Goal: Find specific page/section: Find specific page/section

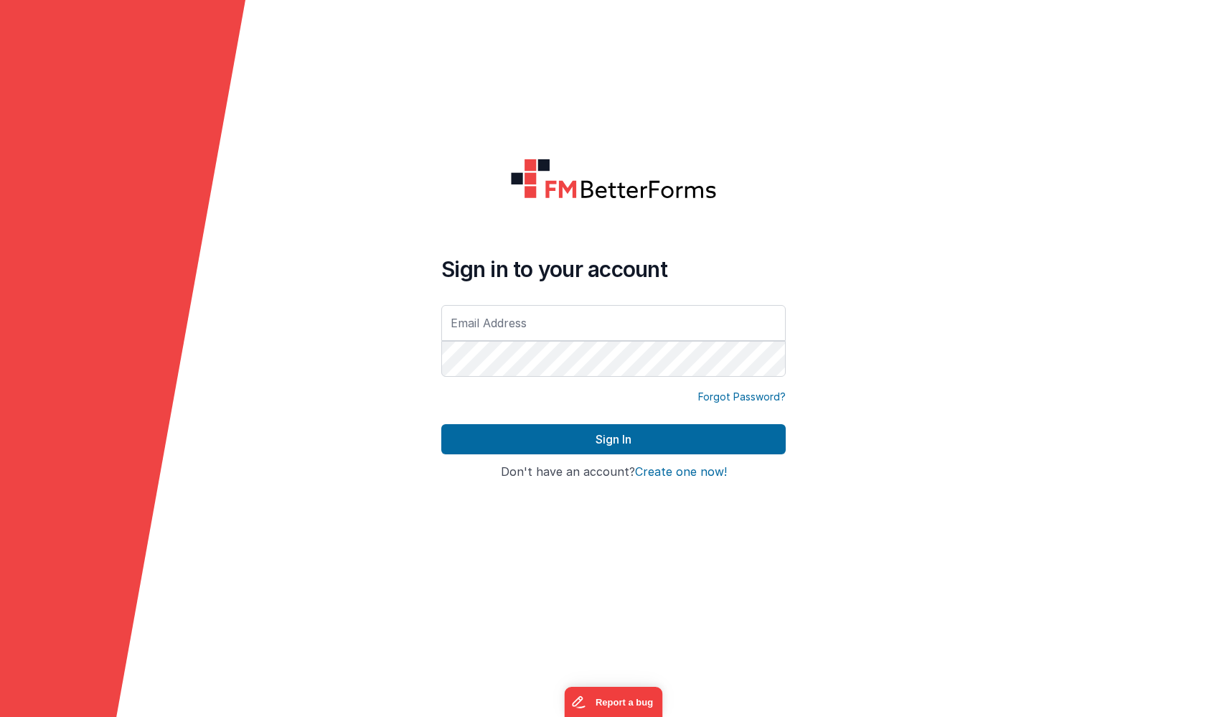
click at [555, 329] on input "text" at bounding box center [613, 323] width 344 height 36
type input "[PERSON_NAME][EMAIL_ADDRESS][DOMAIN_NAME]"
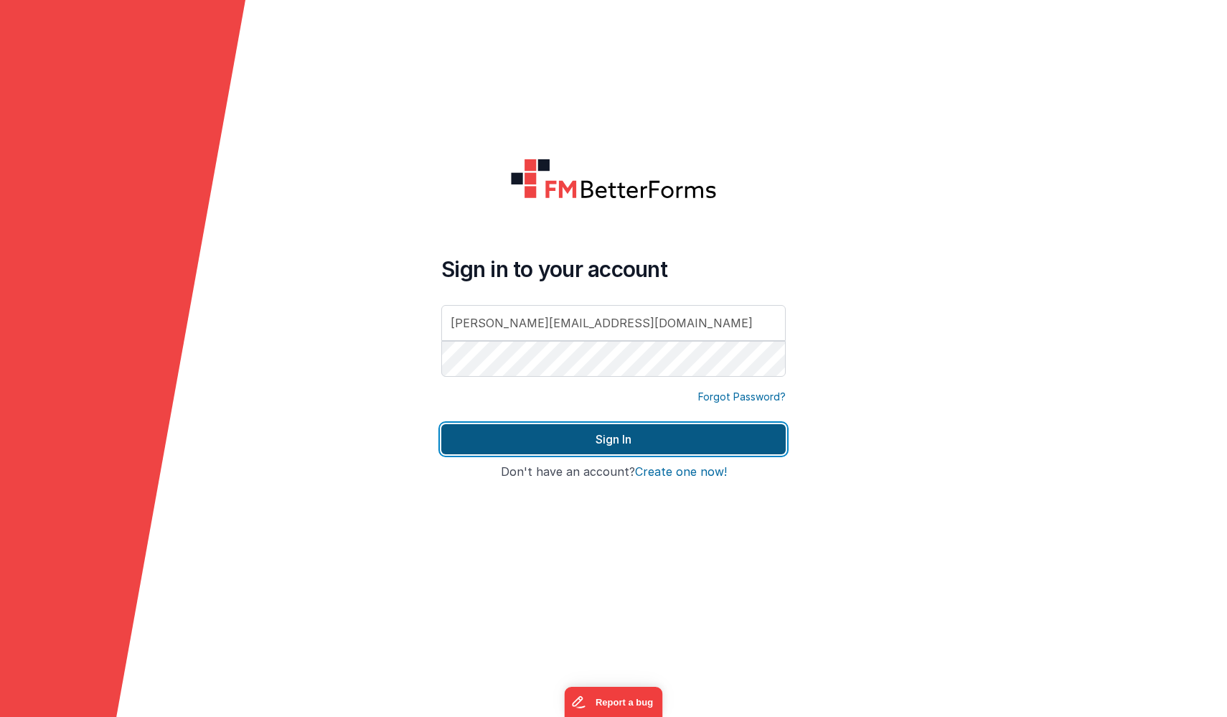
click at [542, 438] on button "Sign In" at bounding box center [613, 439] width 344 height 30
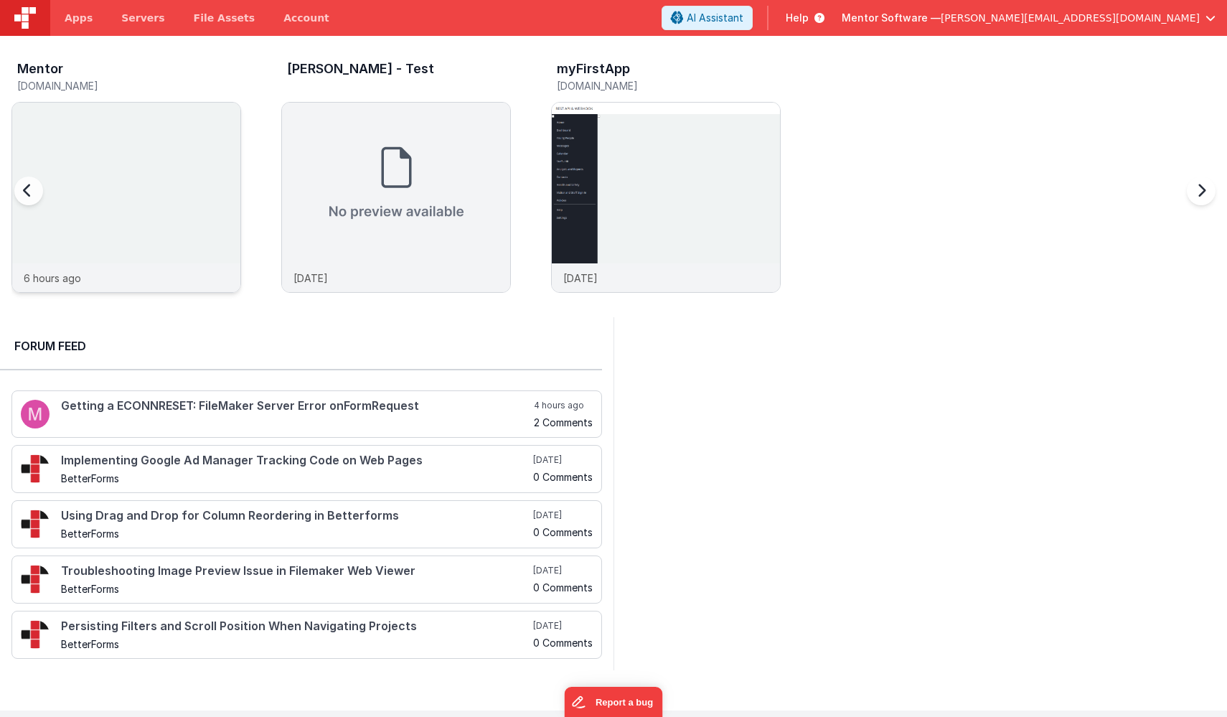
click at [174, 115] on img at bounding box center [126, 217] width 228 height 228
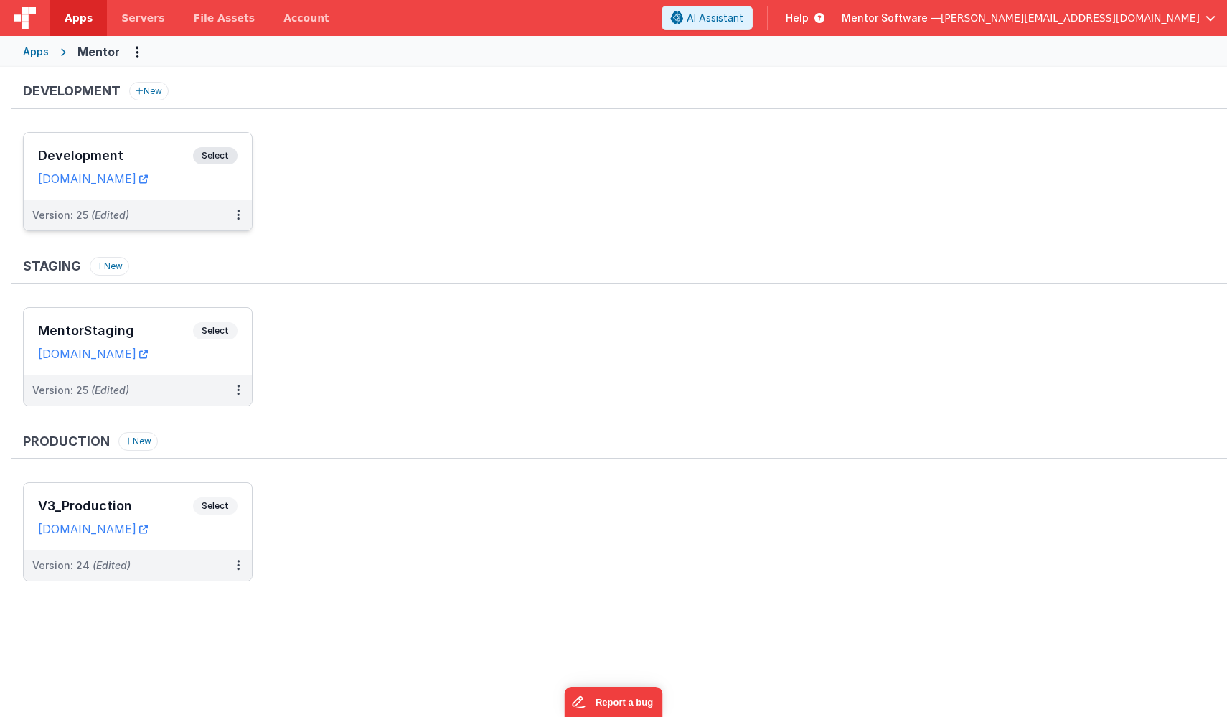
click at [144, 147] on div "Development Select" at bounding box center [137, 159] width 199 height 24
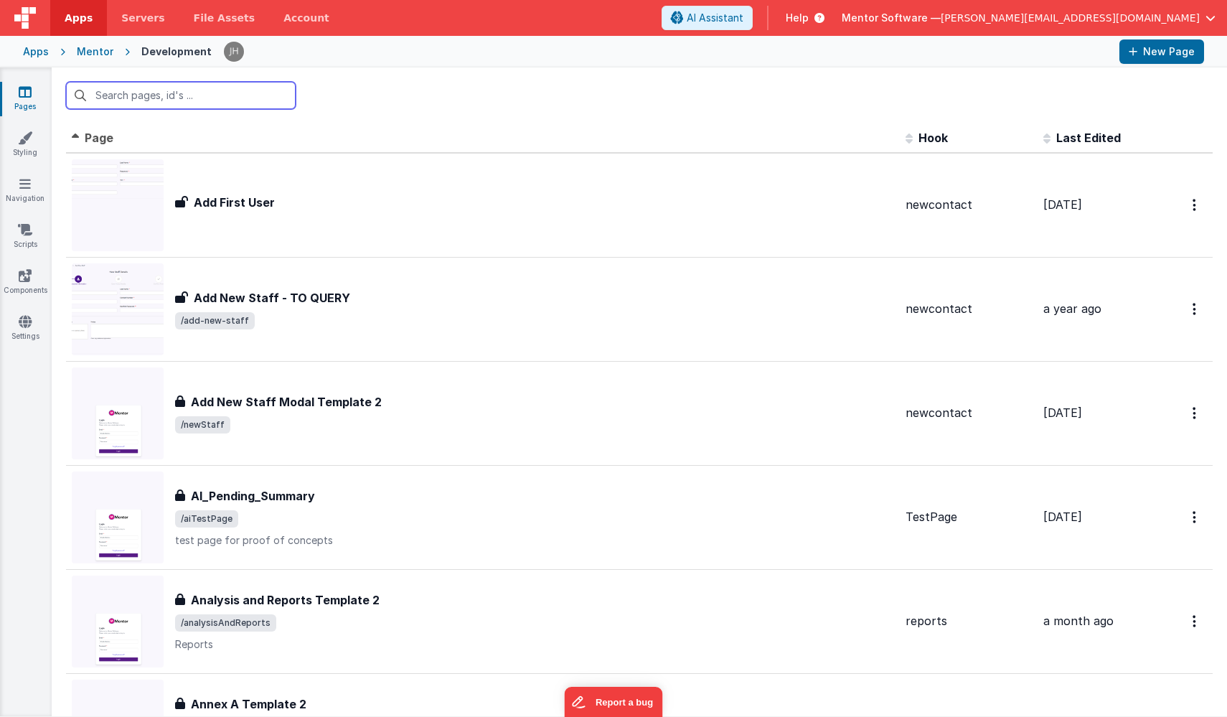
click at [184, 99] on input "text" at bounding box center [181, 95] width 230 height 27
click at [145, 100] on input "text" at bounding box center [181, 95] width 230 height 27
click at [146, 100] on input "text" at bounding box center [181, 95] width 230 height 27
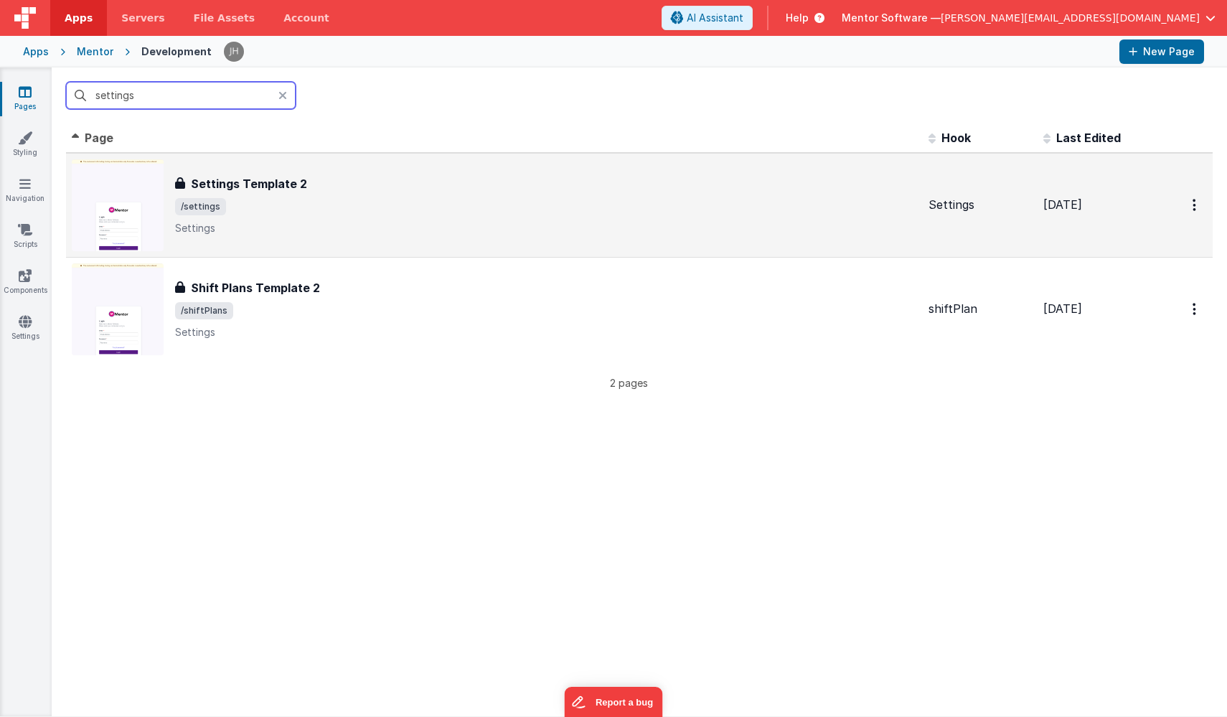
type input "settings"
click at [280, 199] on span "/settings" at bounding box center [546, 206] width 742 height 17
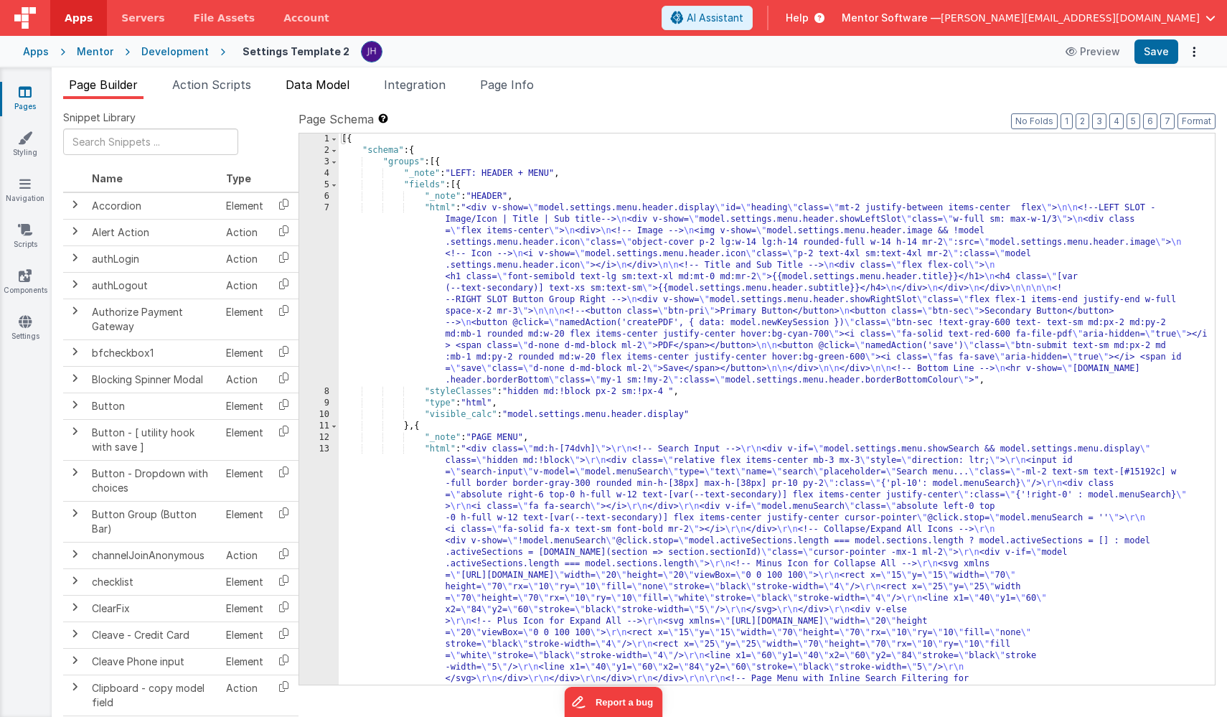
click at [313, 88] on span "Data Model" at bounding box center [318, 84] width 64 height 14
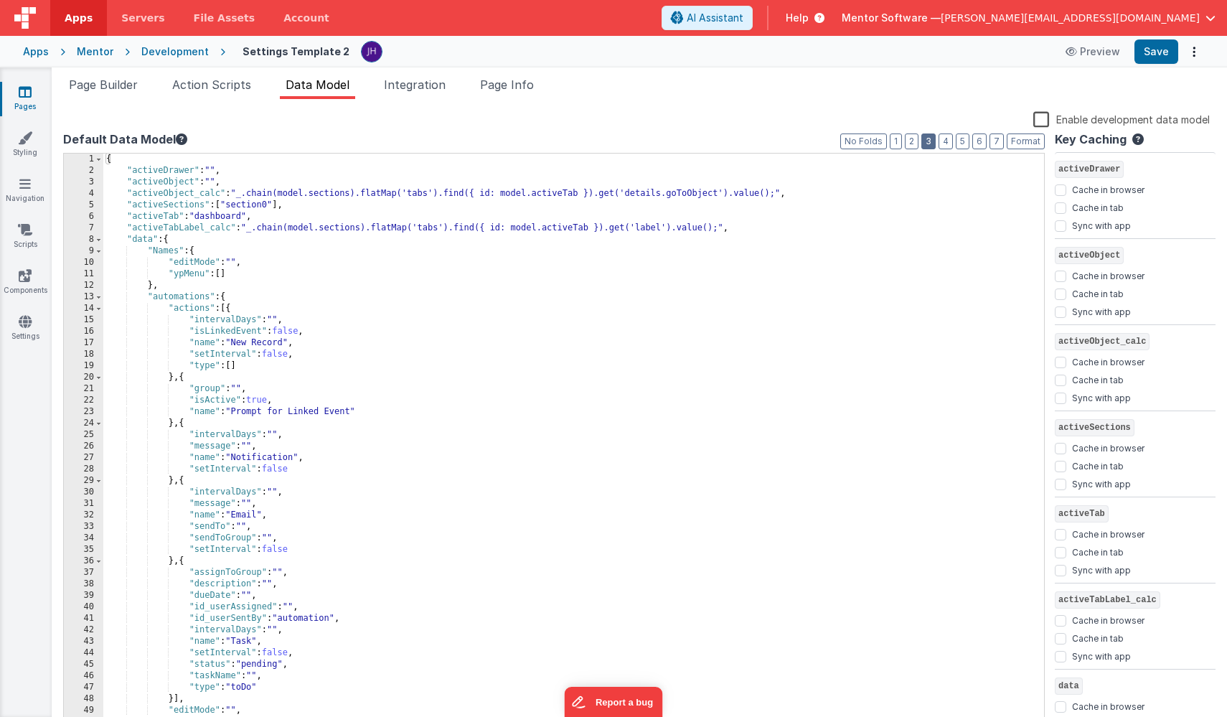
click at [933, 145] on button "3" at bounding box center [928, 141] width 14 height 16
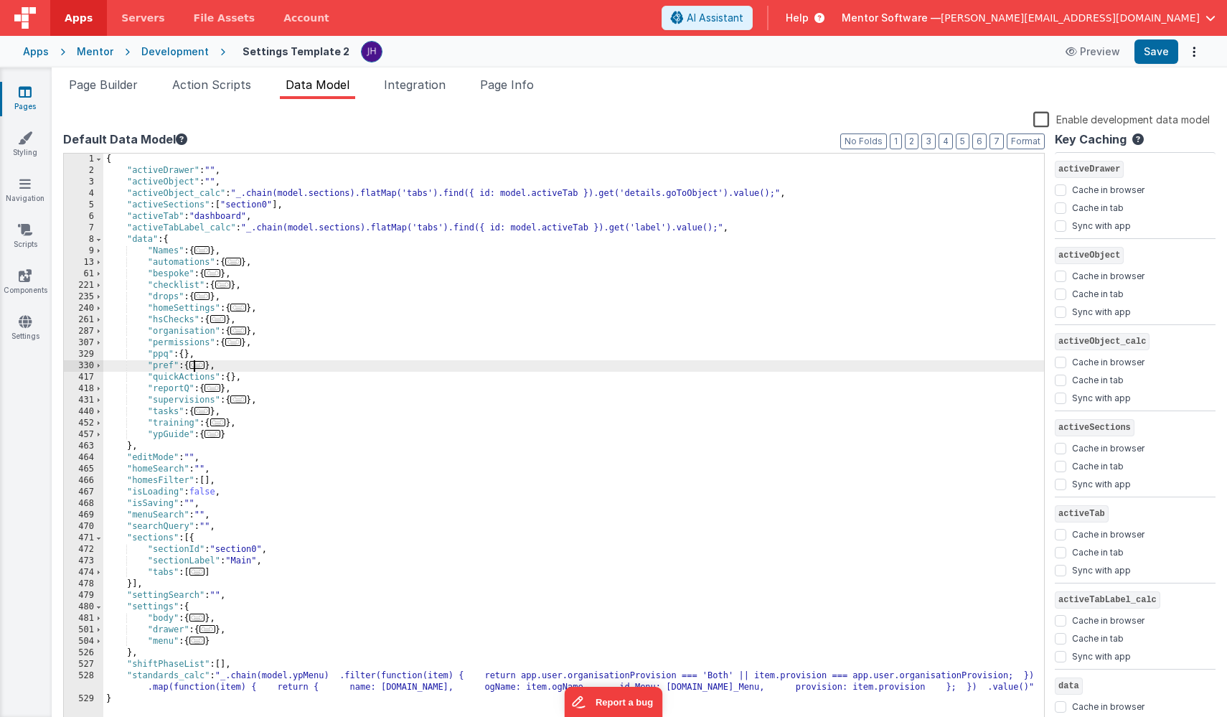
click at [204, 367] on span "..." at bounding box center [197, 365] width 16 height 8
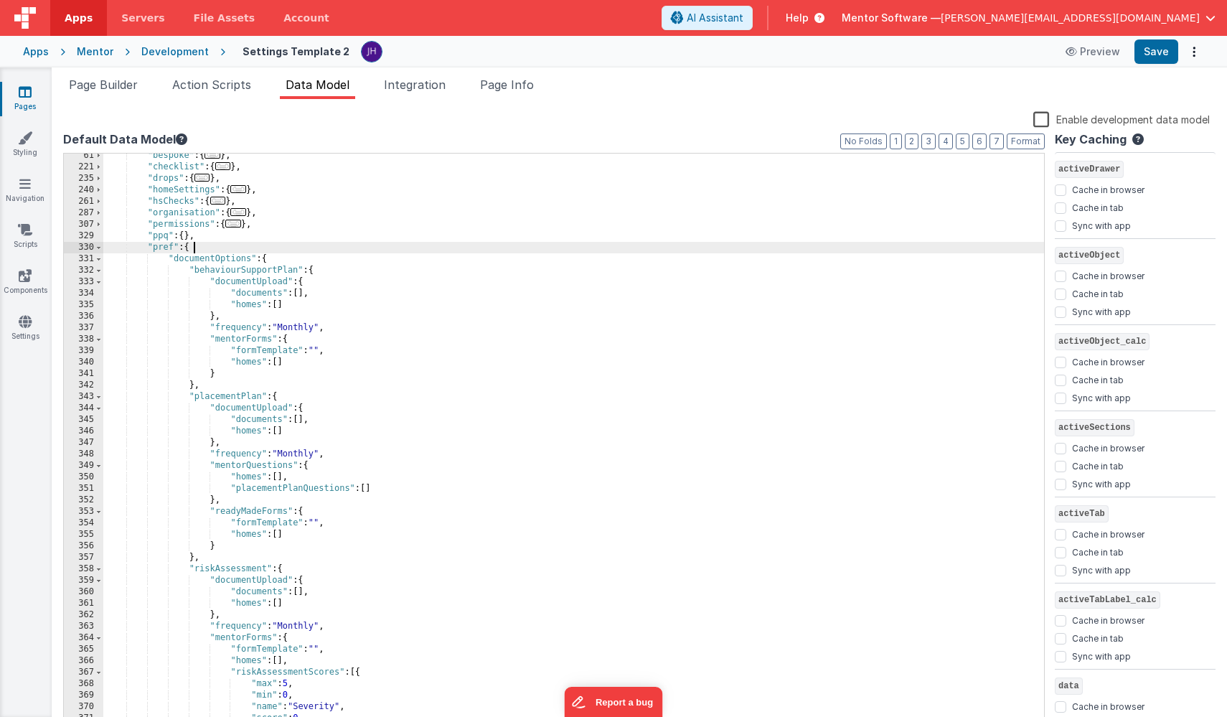
scroll to position [121, 0]
click at [98, 276] on span at bounding box center [99, 278] width 8 height 11
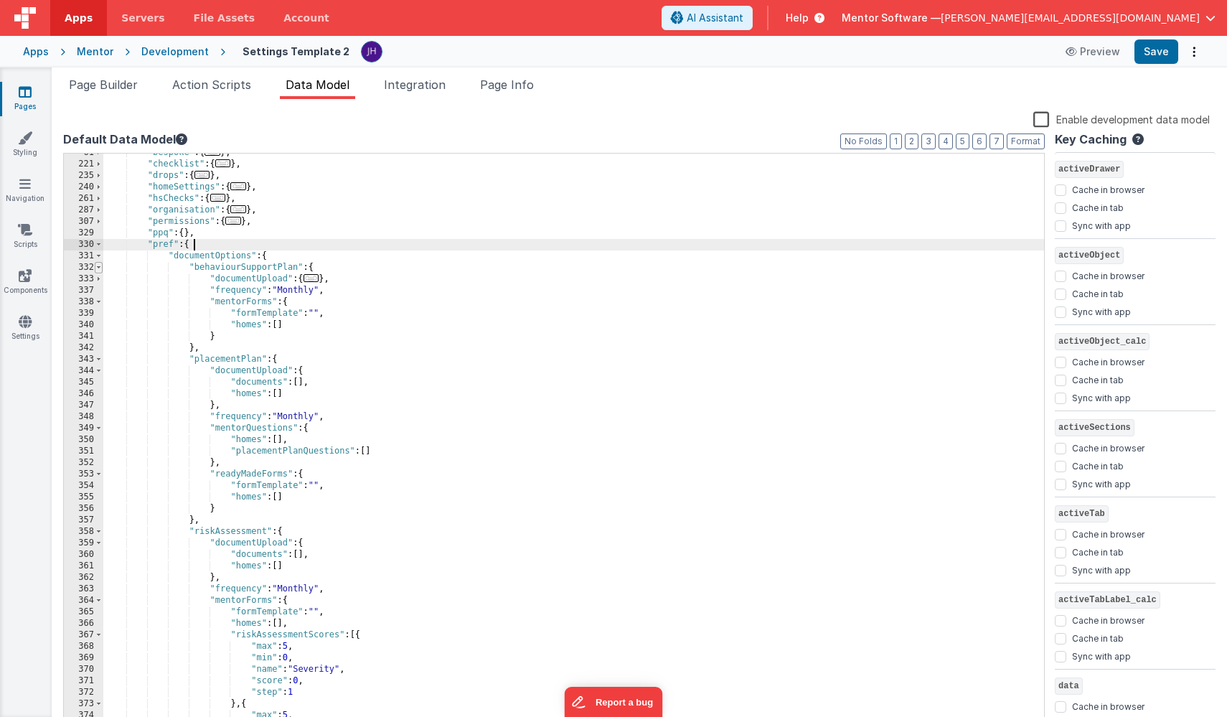
click at [100, 265] on span at bounding box center [99, 267] width 8 height 11
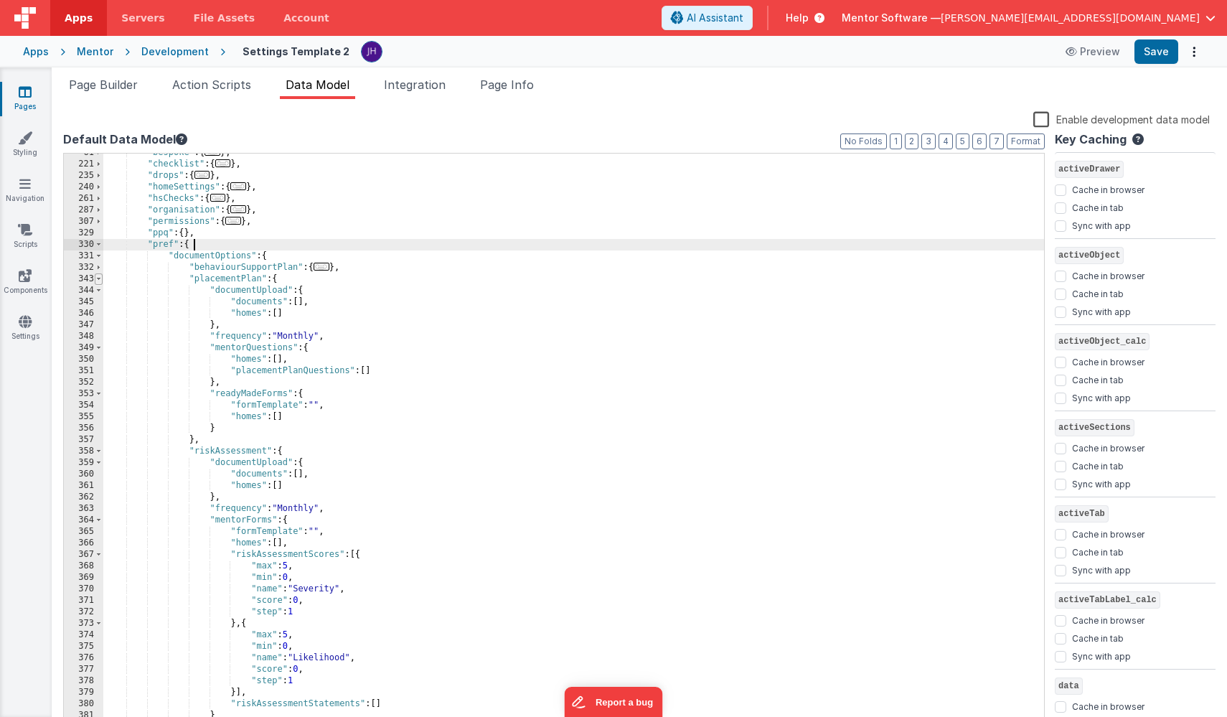
click at [100, 278] on span at bounding box center [99, 278] width 8 height 11
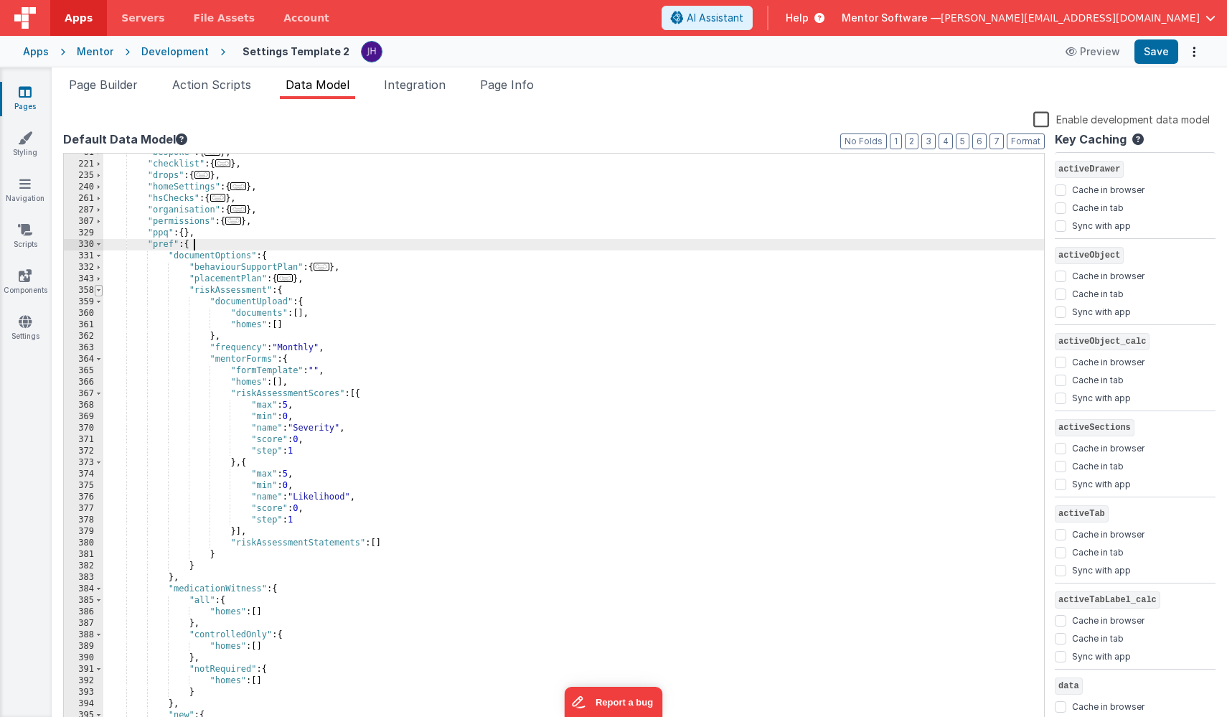
click at [100, 289] on span at bounding box center [99, 290] width 8 height 11
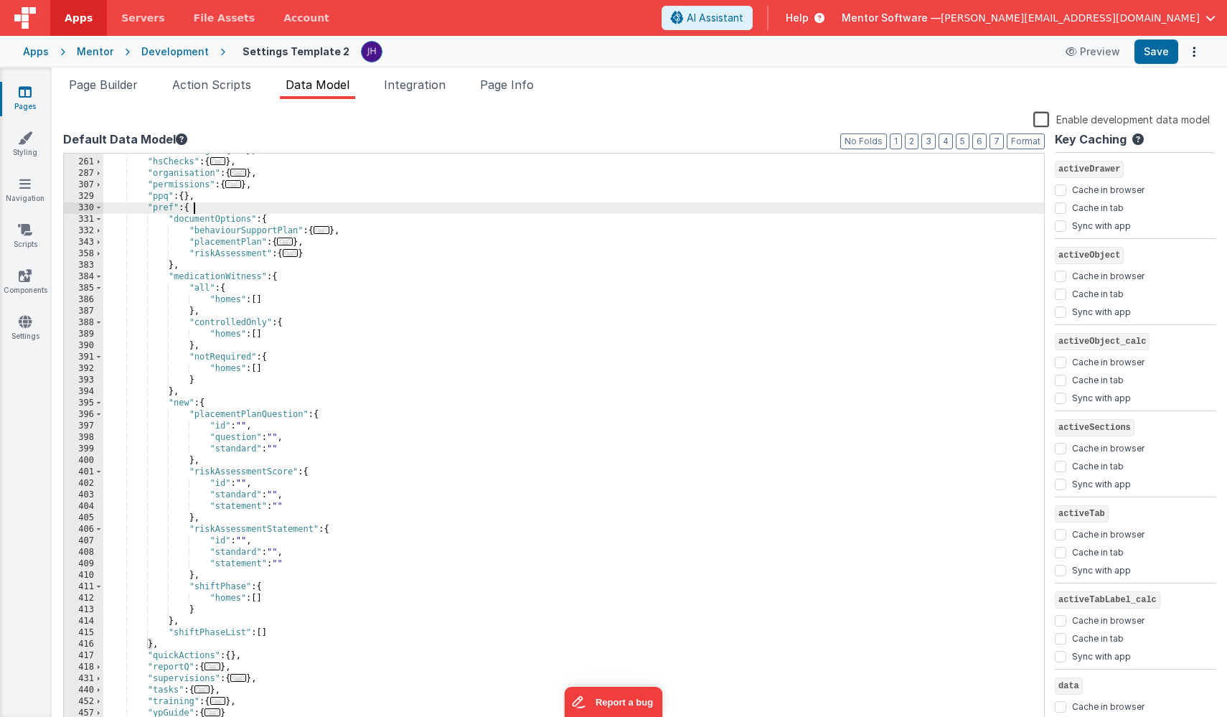
scroll to position [158, 0]
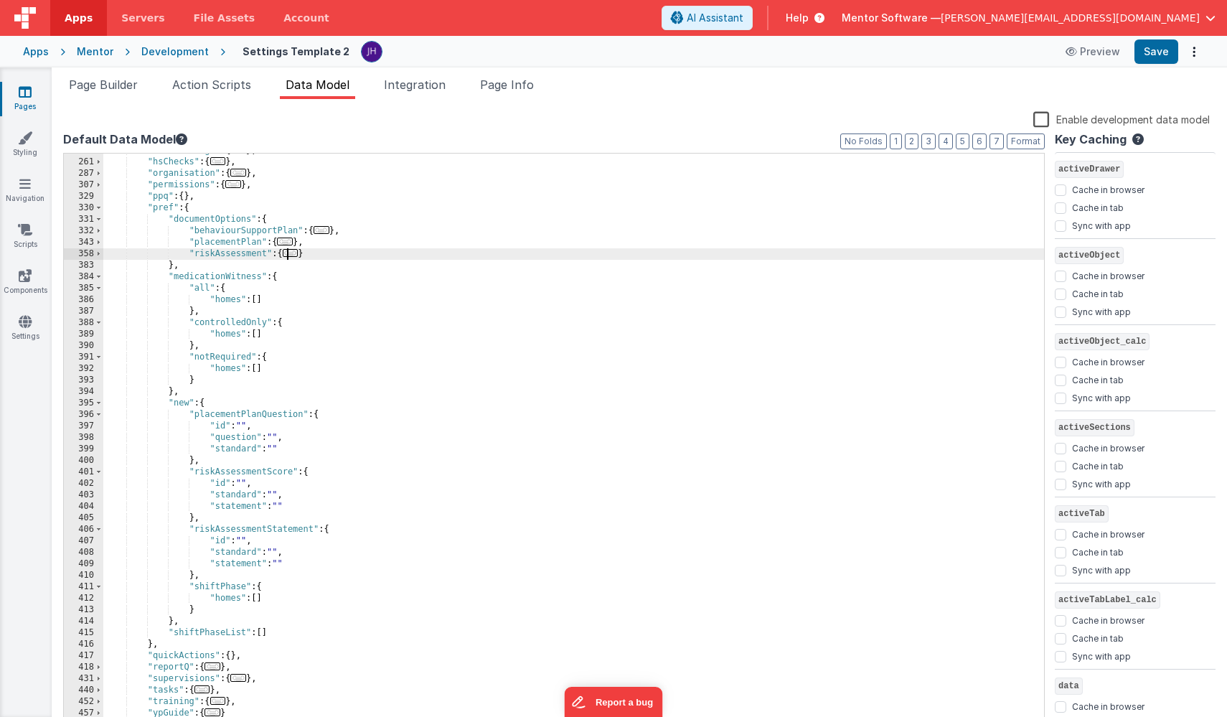
click at [295, 253] on span "..." at bounding box center [291, 253] width 16 height 8
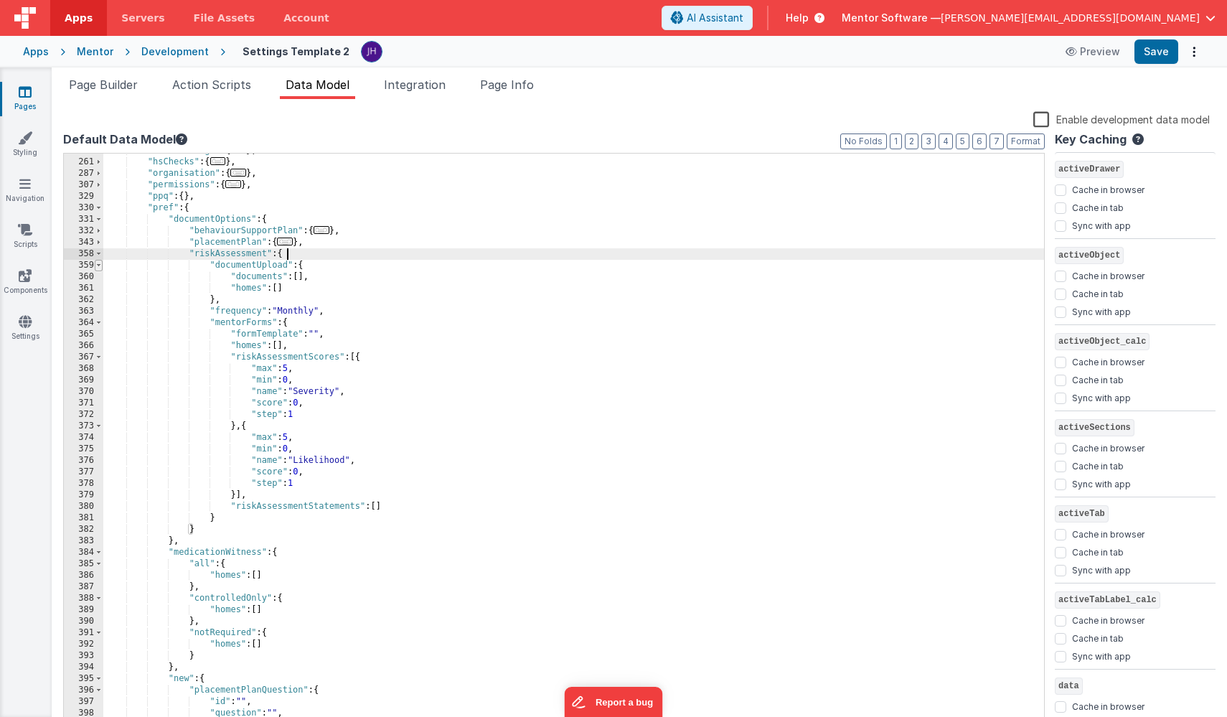
click at [100, 264] on span at bounding box center [99, 265] width 8 height 11
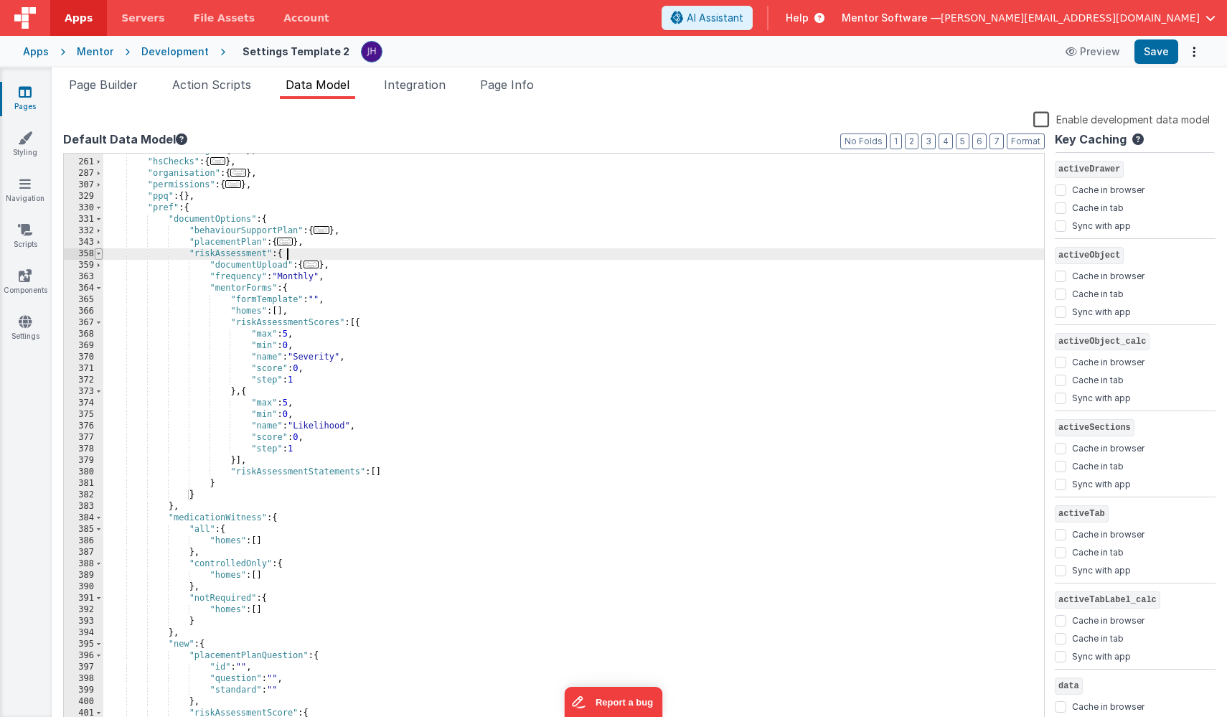
click at [98, 254] on span at bounding box center [99, 253] width 8 height 11
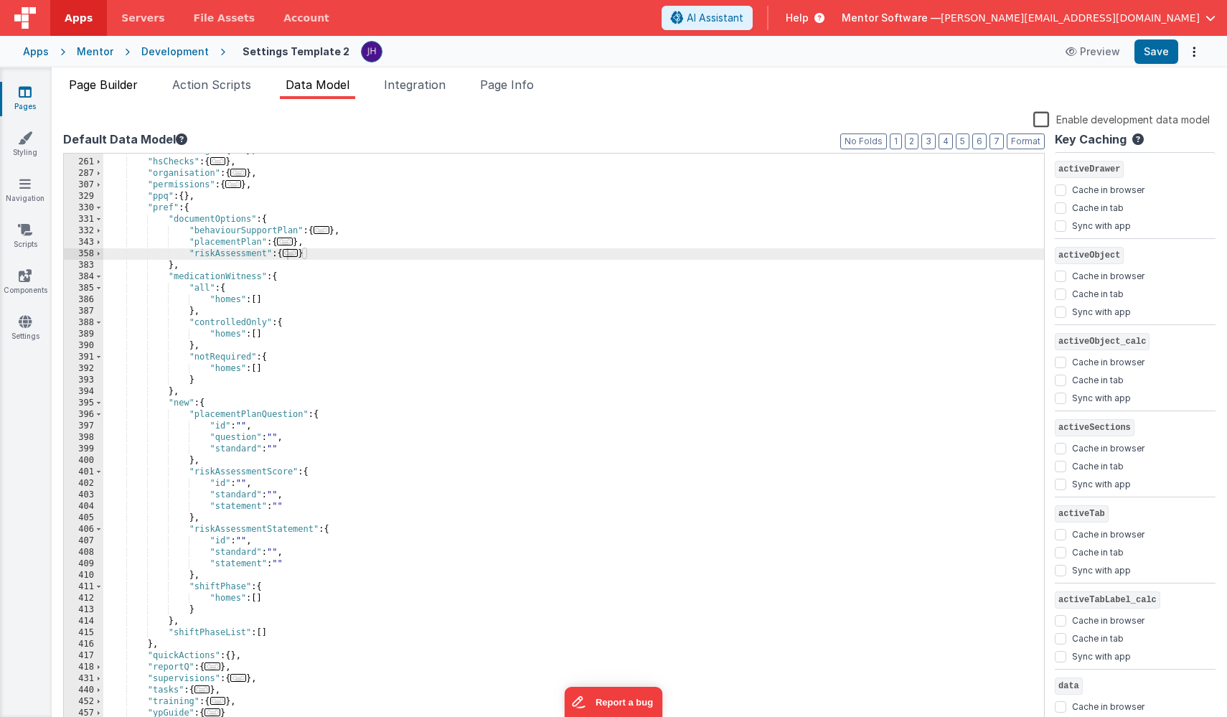
click at [100, 85] on span "Page Builder" at bounding box center [103, 84] width 69 height 14
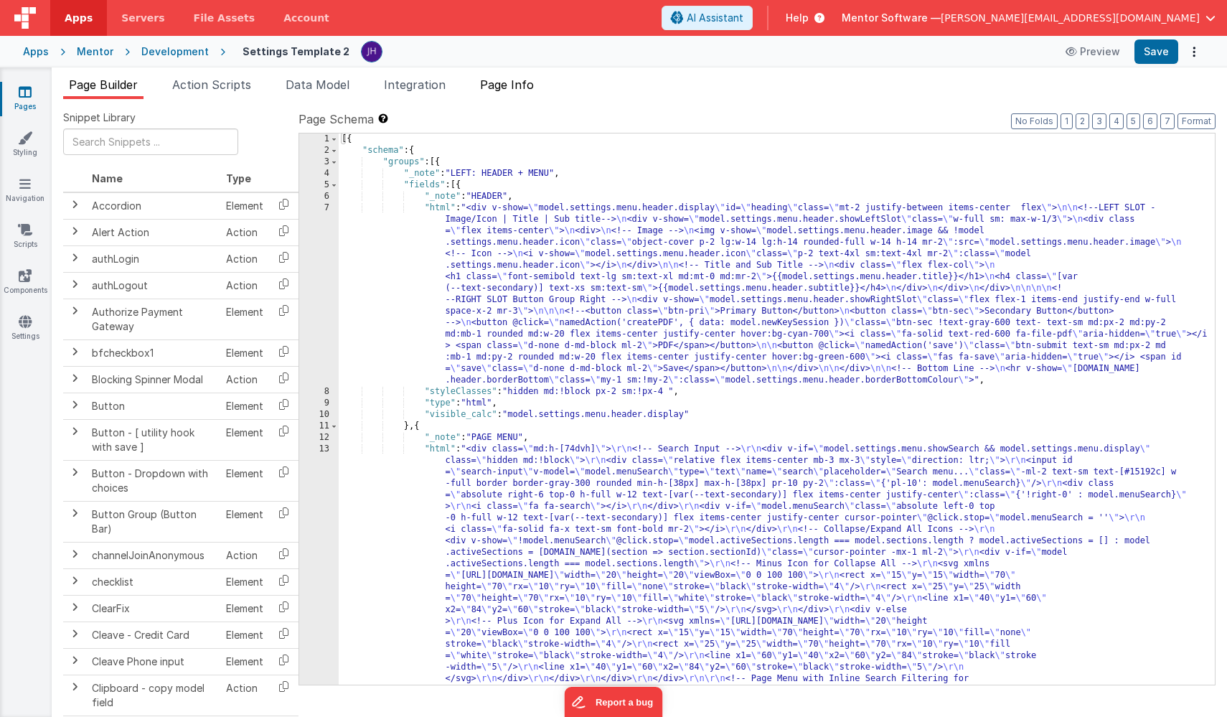
click at [524, 90] on span "Page Info" at bounding box center [507, 84] width 54 height 14
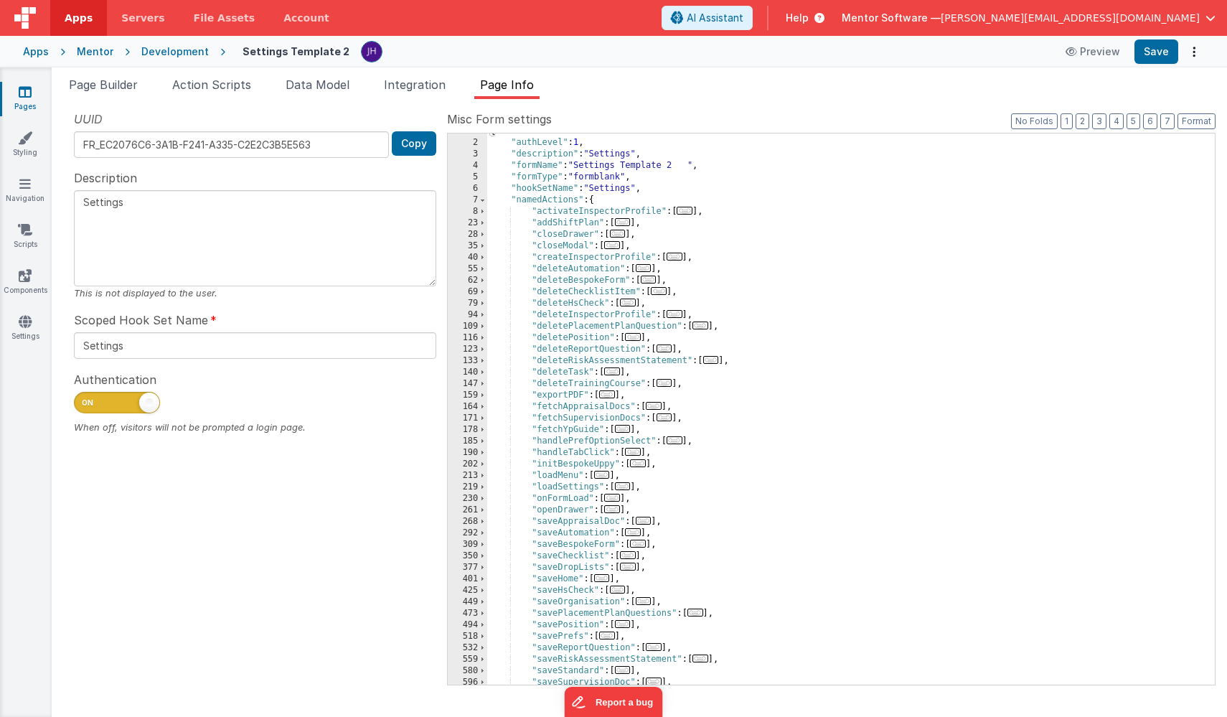
scroll to position [0, 0]
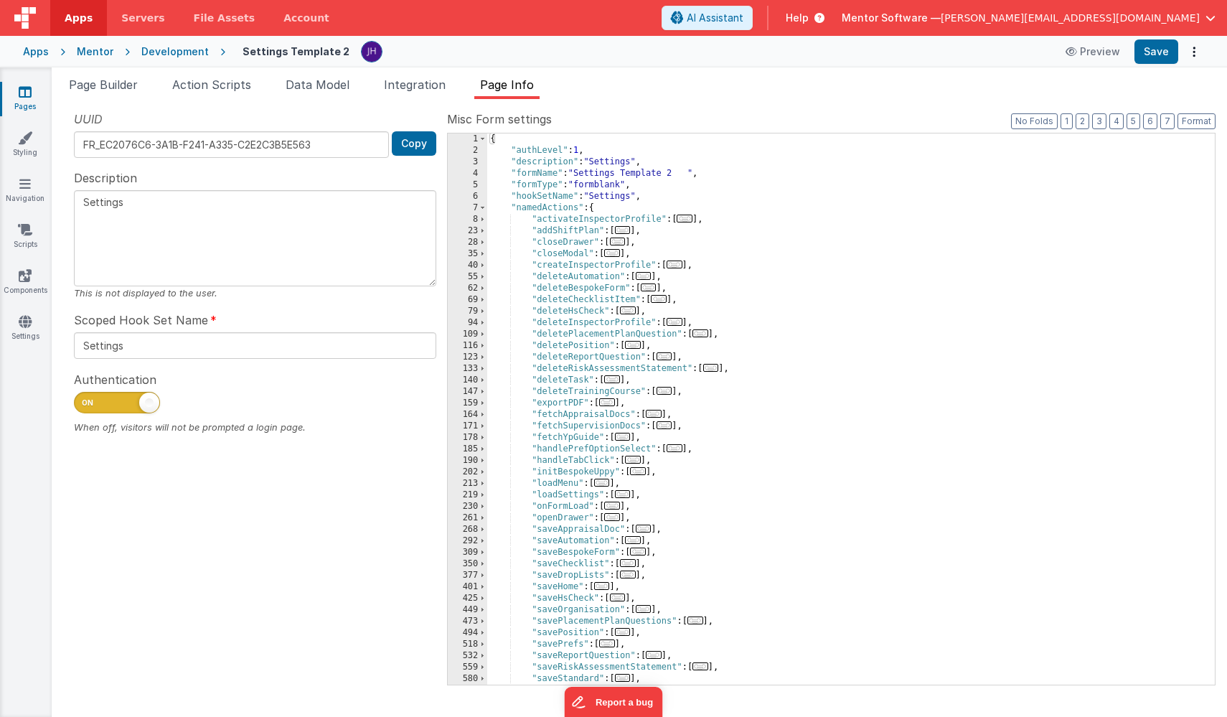
click at [677, 447] on span "..." at bounding box center [675, 448] width 16 height 8
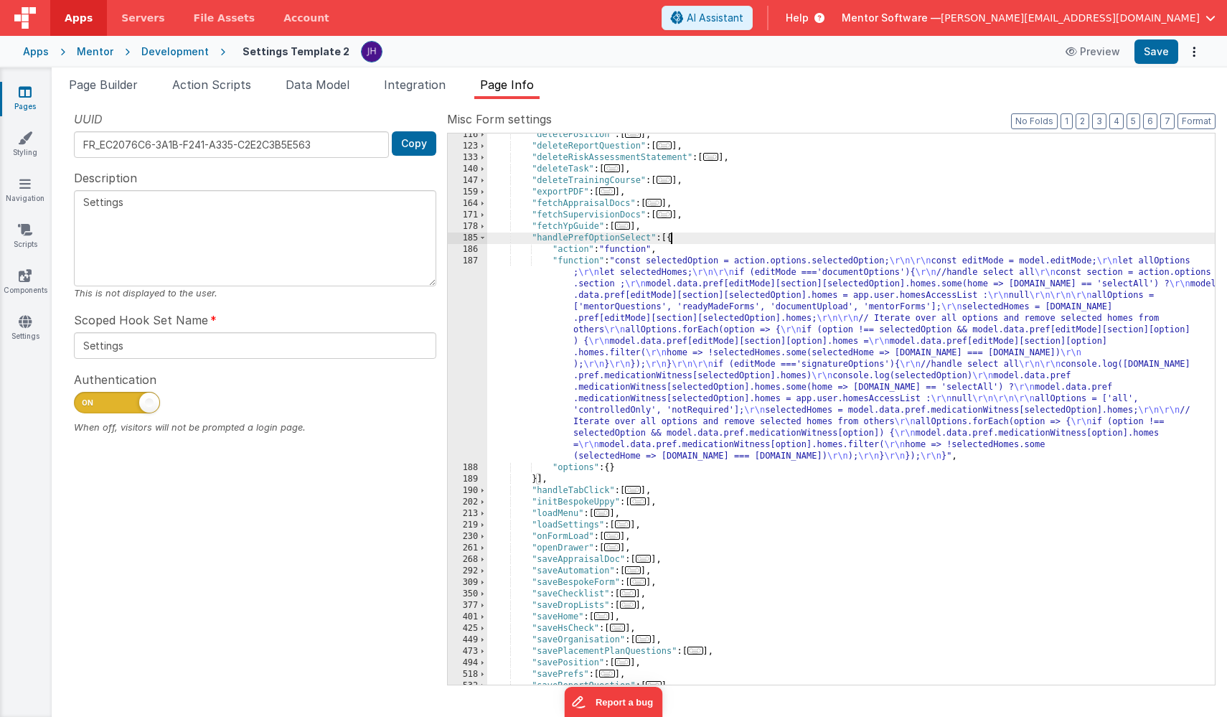
scroll to position [187, 0]
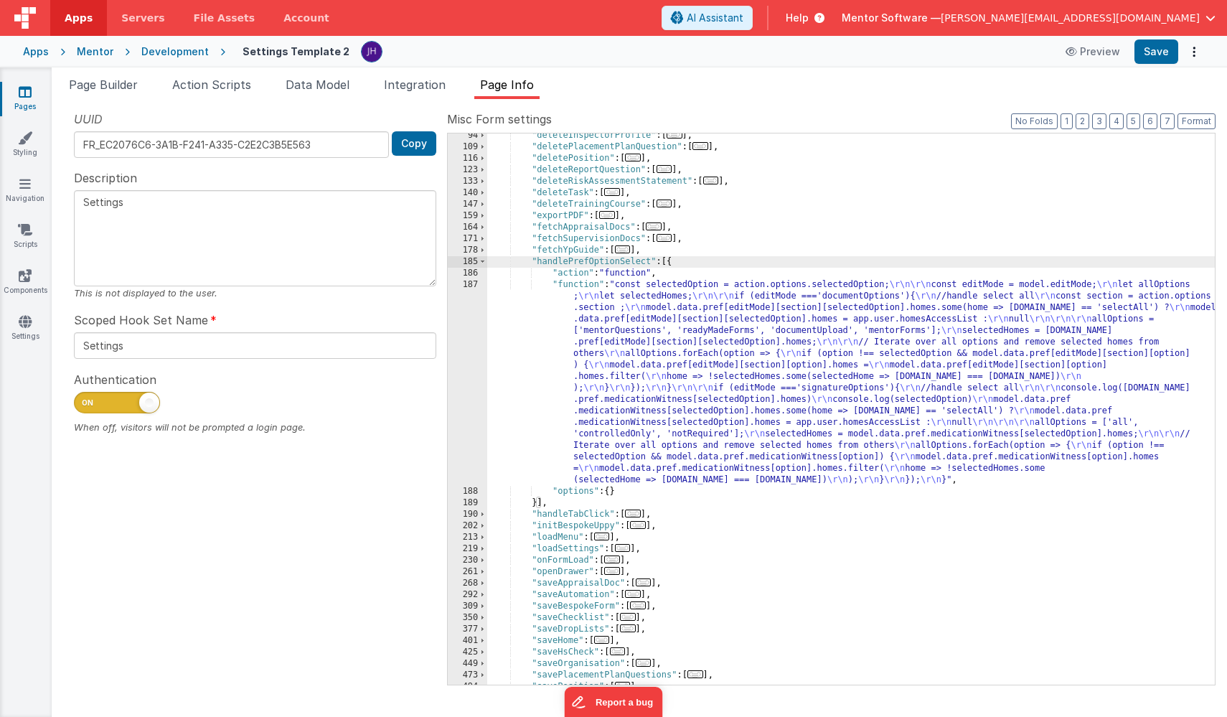
click at [715, 349] on div ""deleteInspectorProfile" : [ ... ] , "deletePlacementPlanQuestion" : [ ... ] , …" at bounding box center [851, 417] width 728 height 574
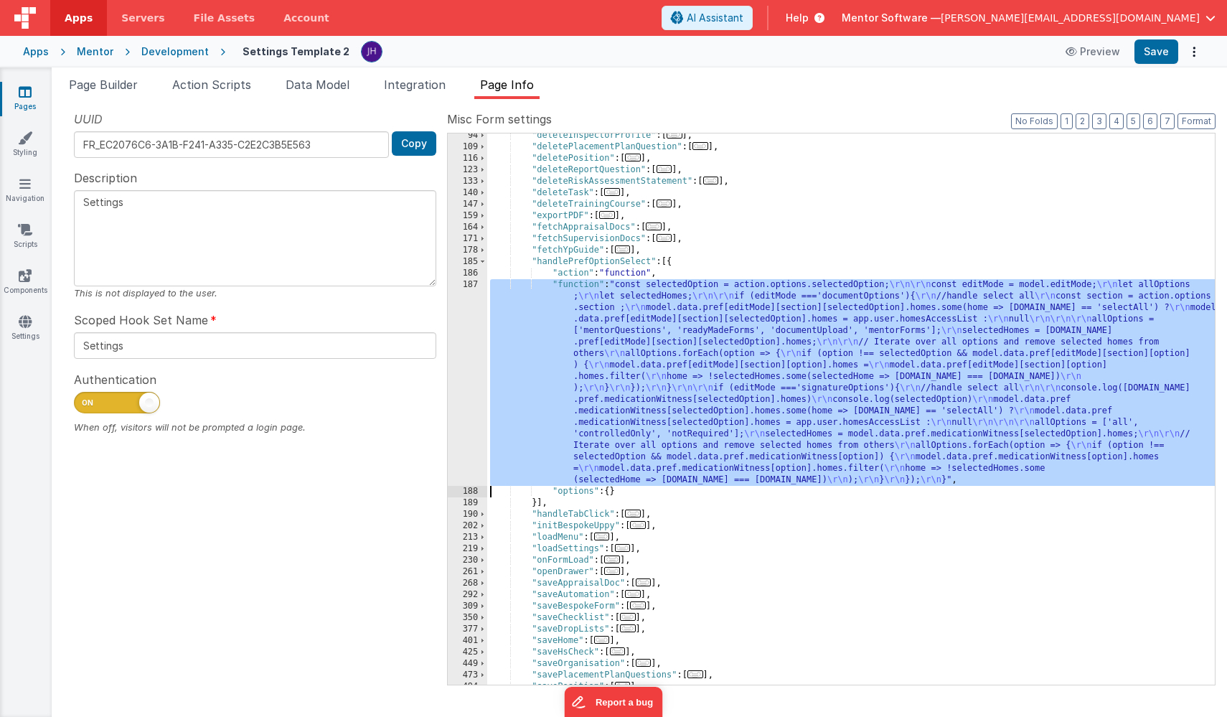
click at [455, 350] on div "187" at bounding box center [467, 382] width 39 height 207
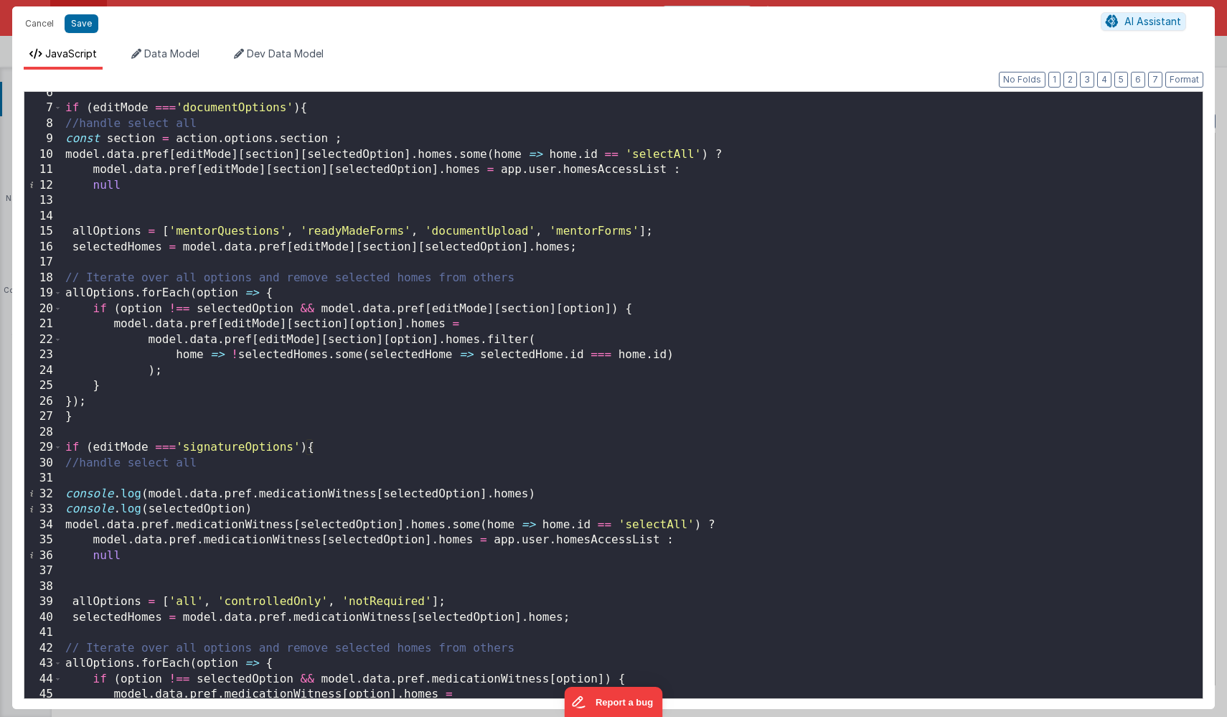
scroll to position [180, 0]
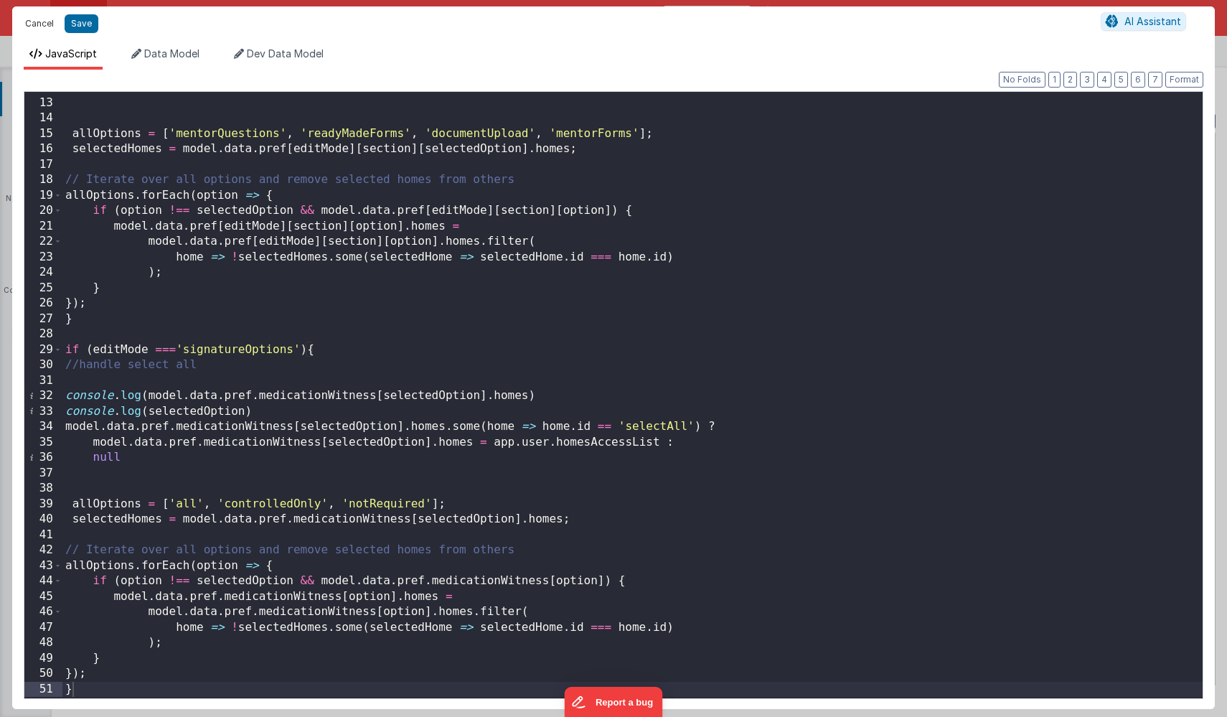
click at [37, 22] on button "Cancel" at bounding box center [39, 24] width 43 height 20
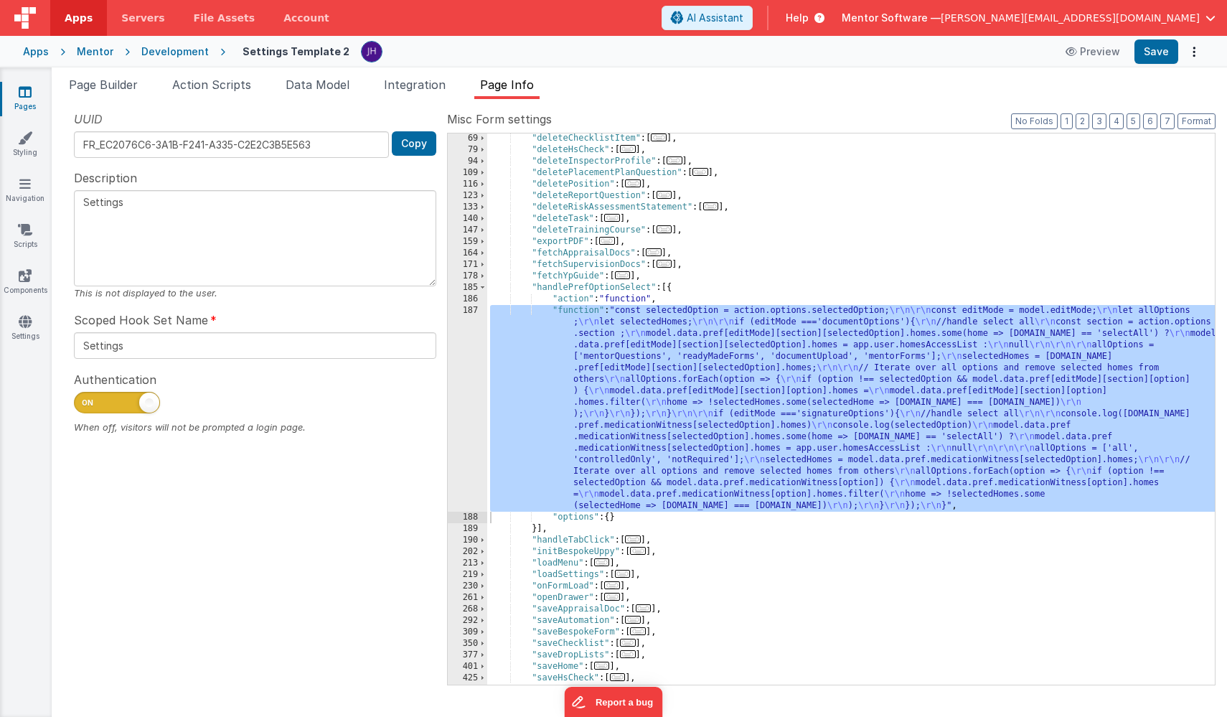
scroll to position [161, 0]
click at [484, 289] on span at bounding box center [483, 287] width 8 height 11
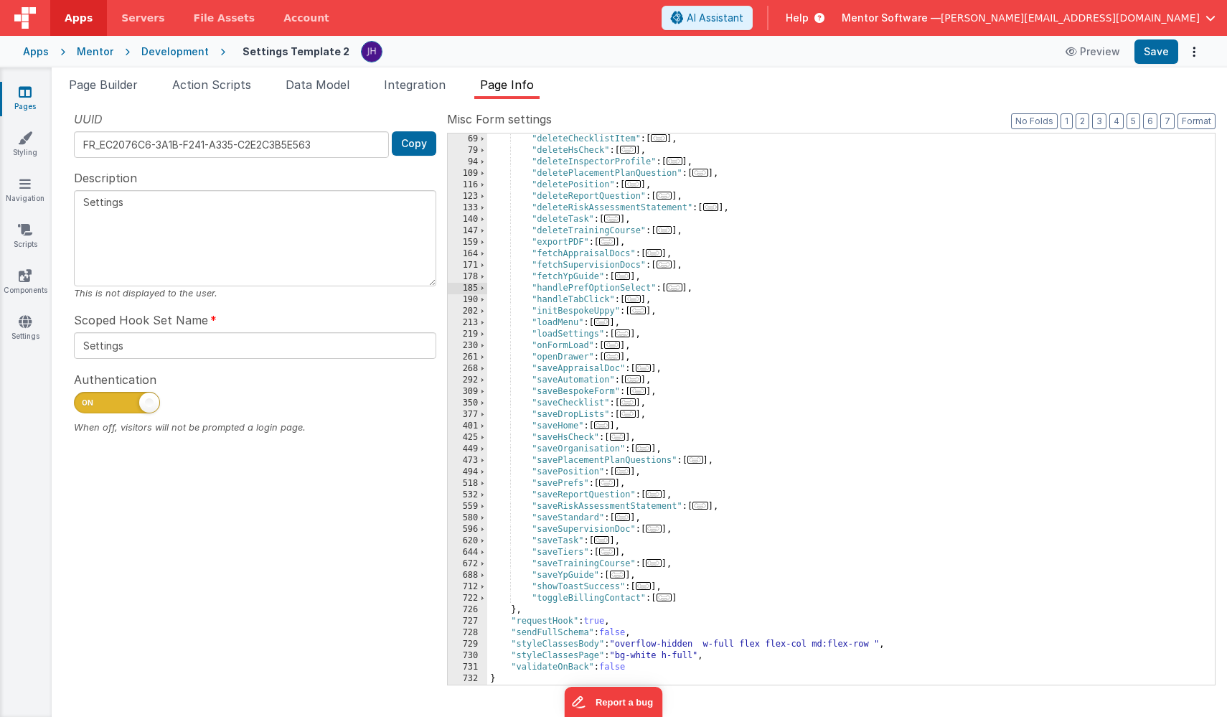
click at [669, 264] on span "..." at bounding box center [665, 264] width 16 height 8
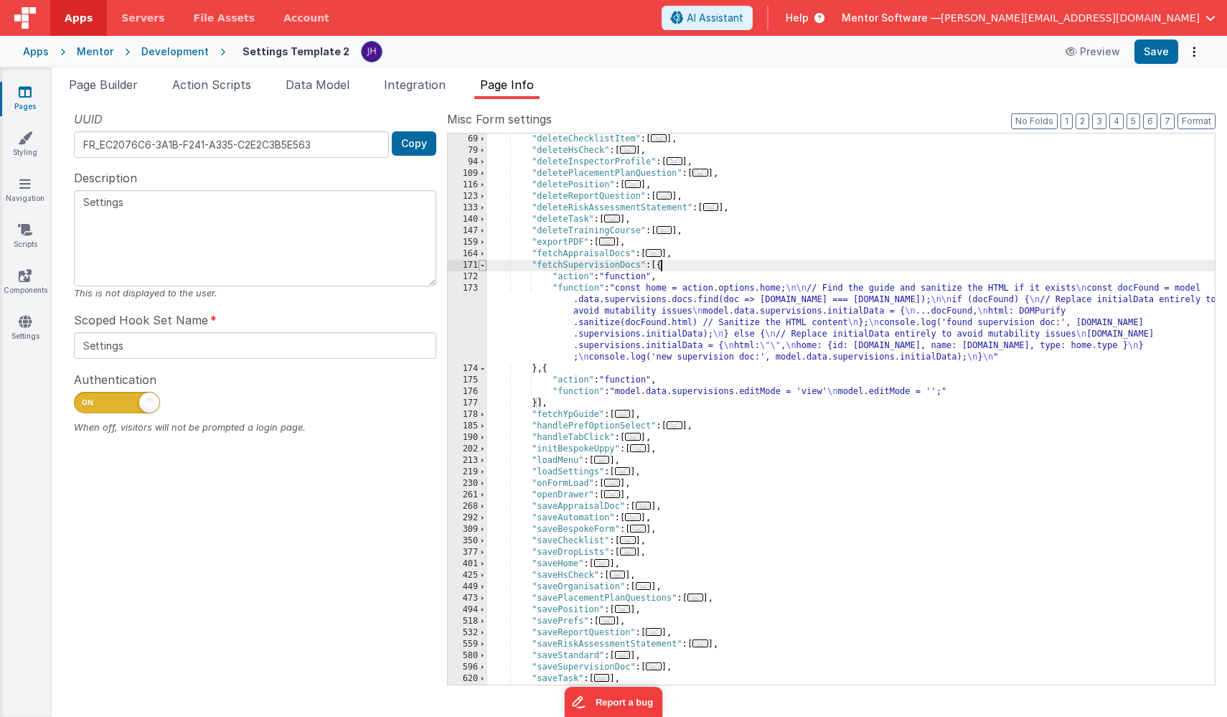
click at [481, 266] on span at bounding box center [483, 265] width 8 height 11
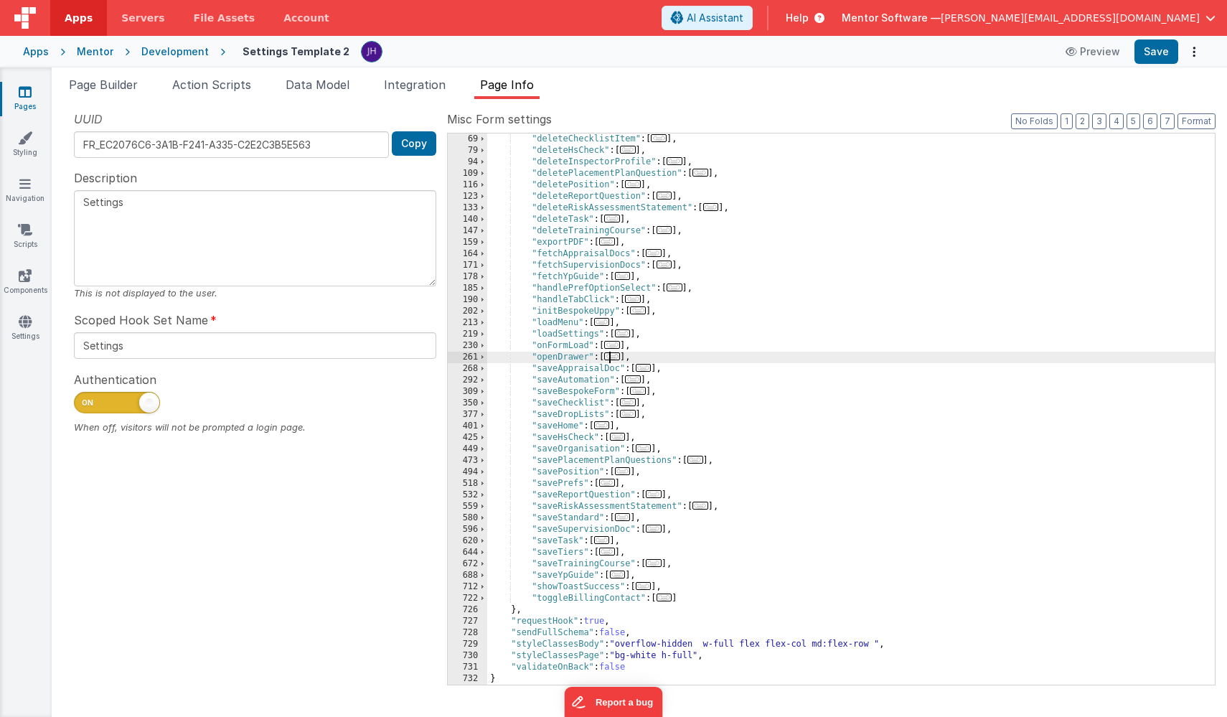
click at [615, 356] on span "..." at bounding box center [612, 356] width 16 height 8
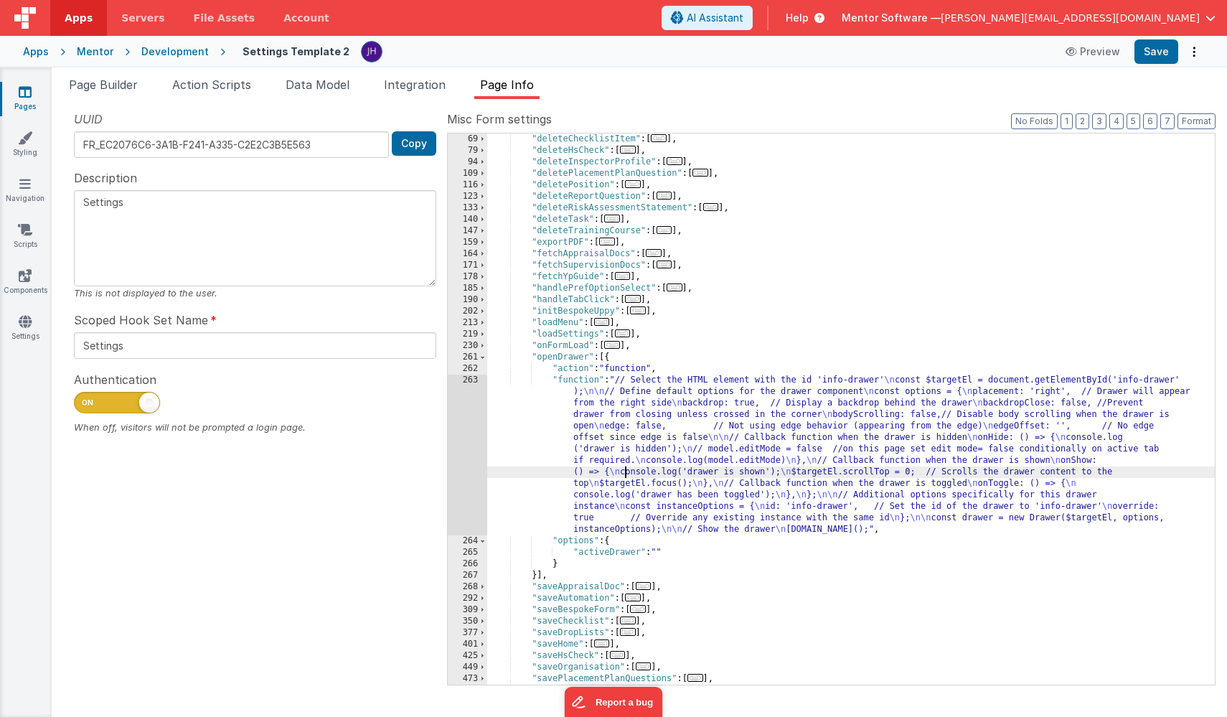
click at [624, 471] on div ""deleteChecklistItem" : [ ... ] , "deleteHsCheck" : [ ... ] , "deleteInspectorP…" at bounding box center [851, 420] width 728 height 574
click at [470, 429] on div "263" at bounding box center [467, 455] width 39 height 161
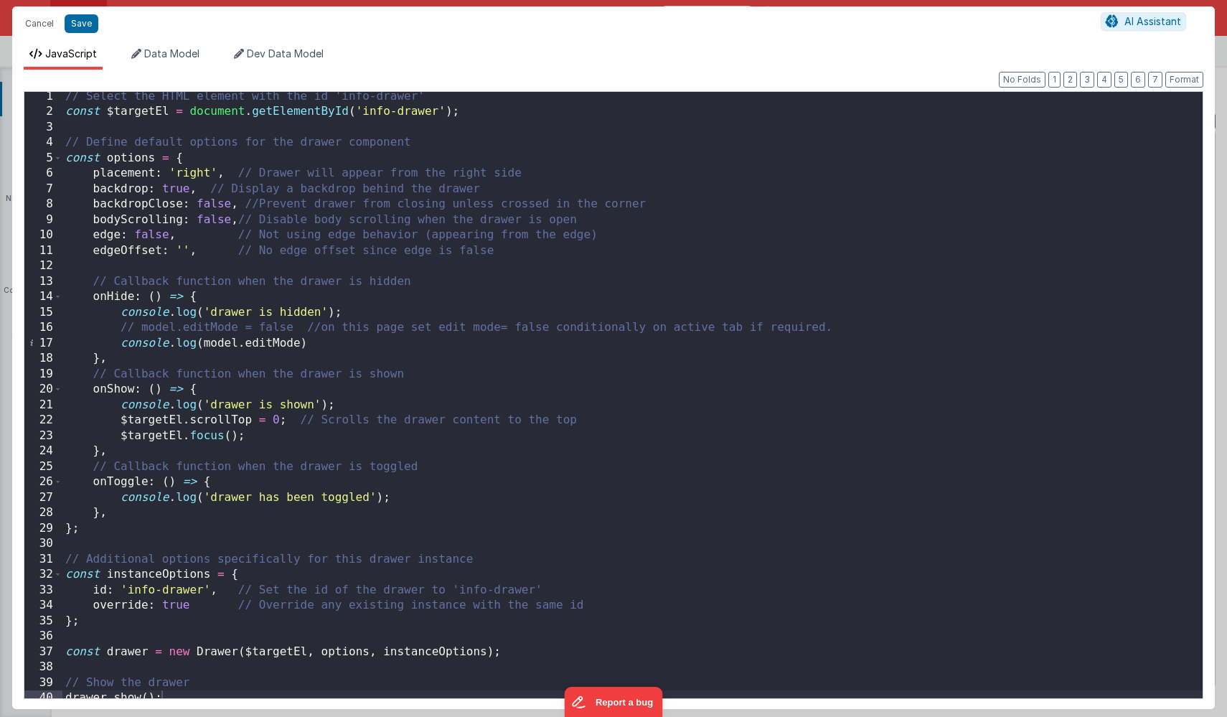
scroll to position [11, 0]
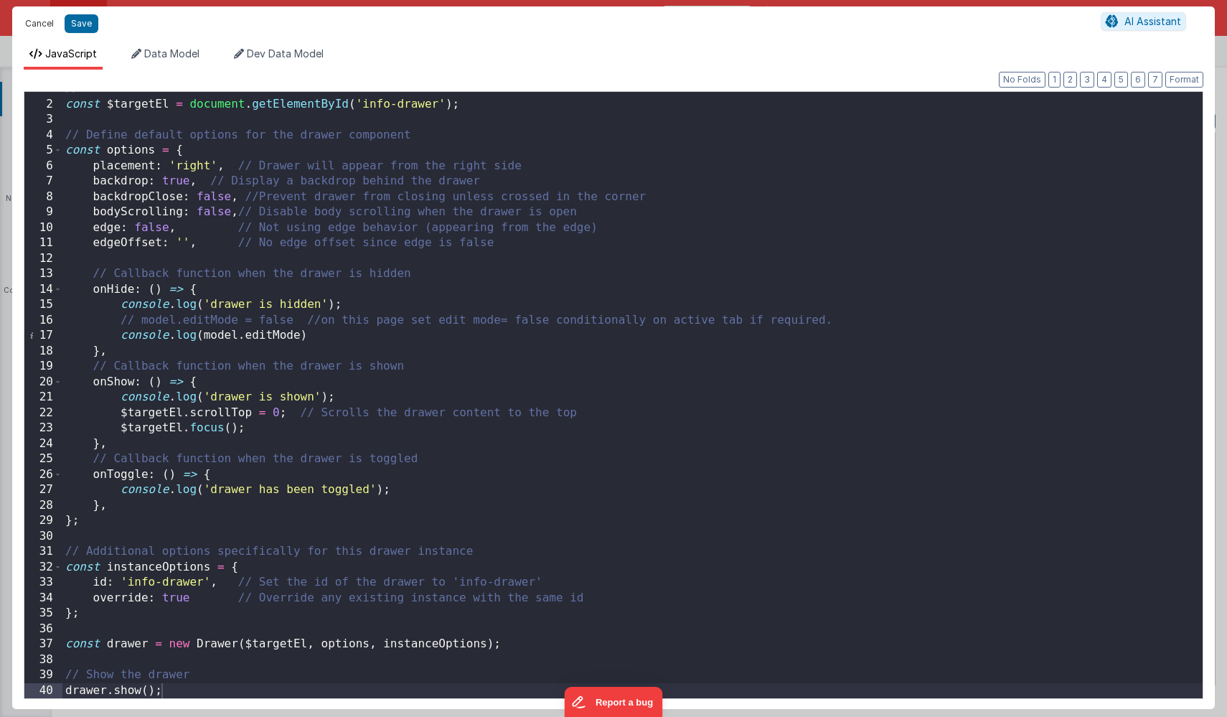
click at [38, 19] on button "Cancel" at bounding box center [39, 24] width 43 height 20
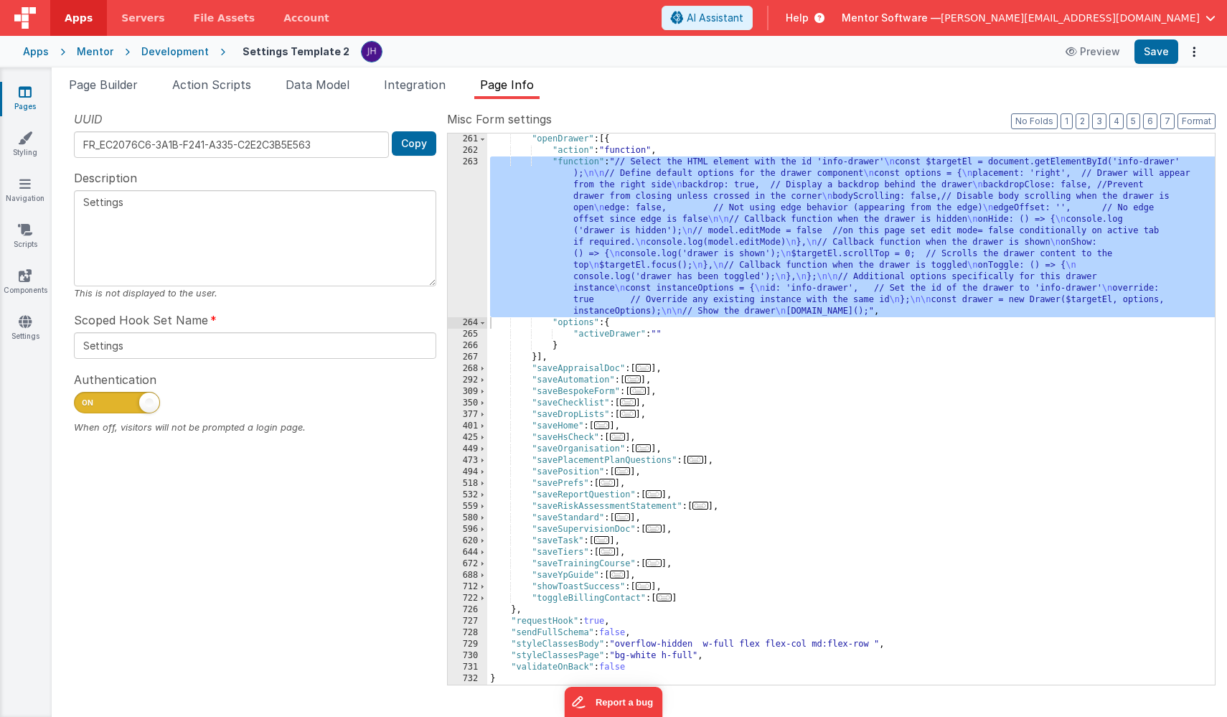
scroll to position [379, 0]
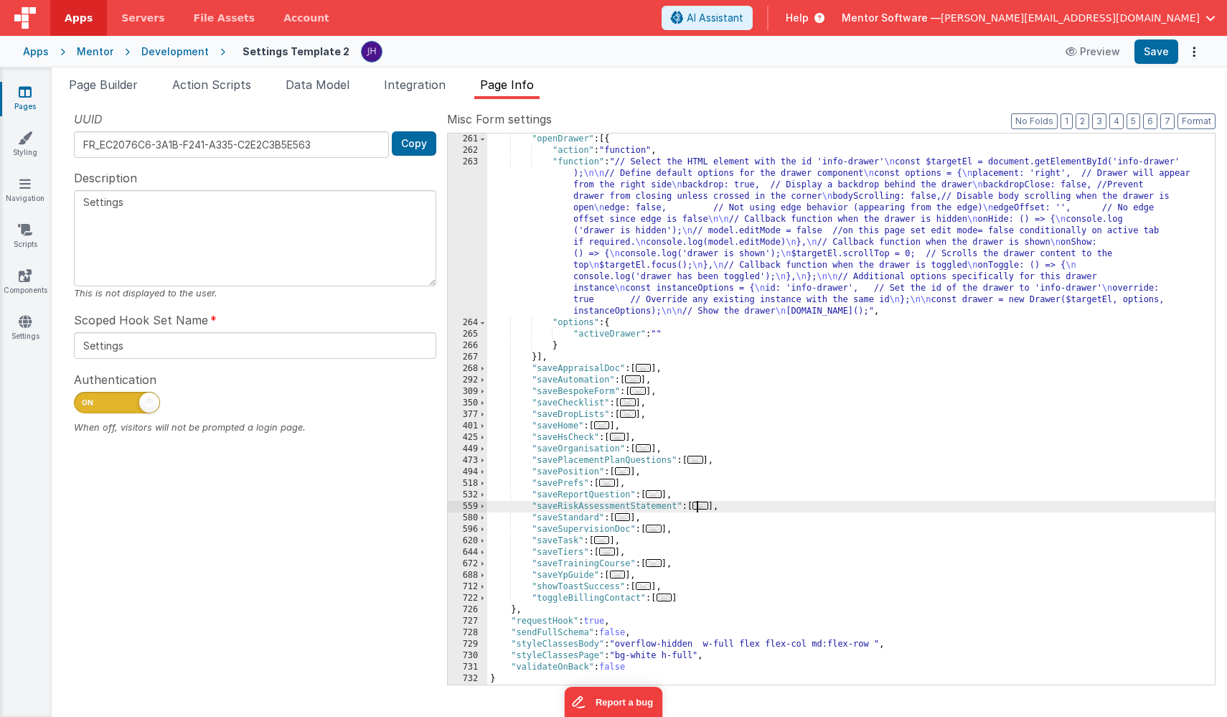
click at [705, 506] on span "..." at bounding box center [700, 506] width 16 height 8
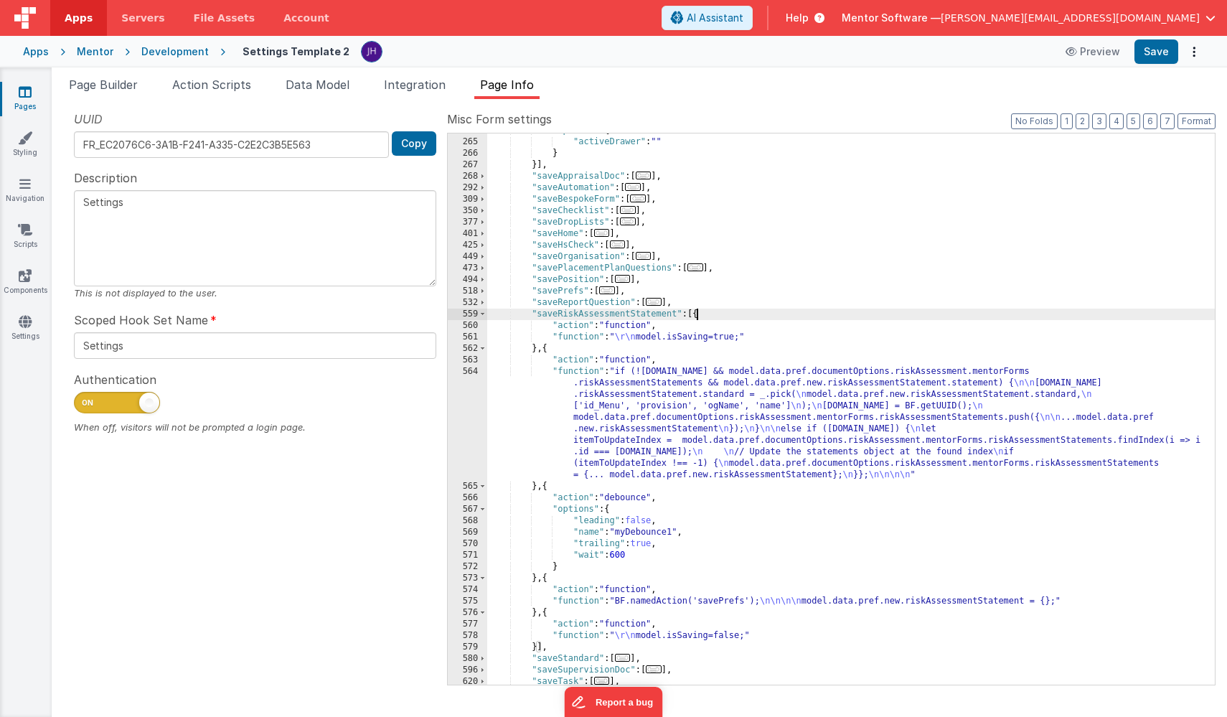
scroll to position [594, 0]
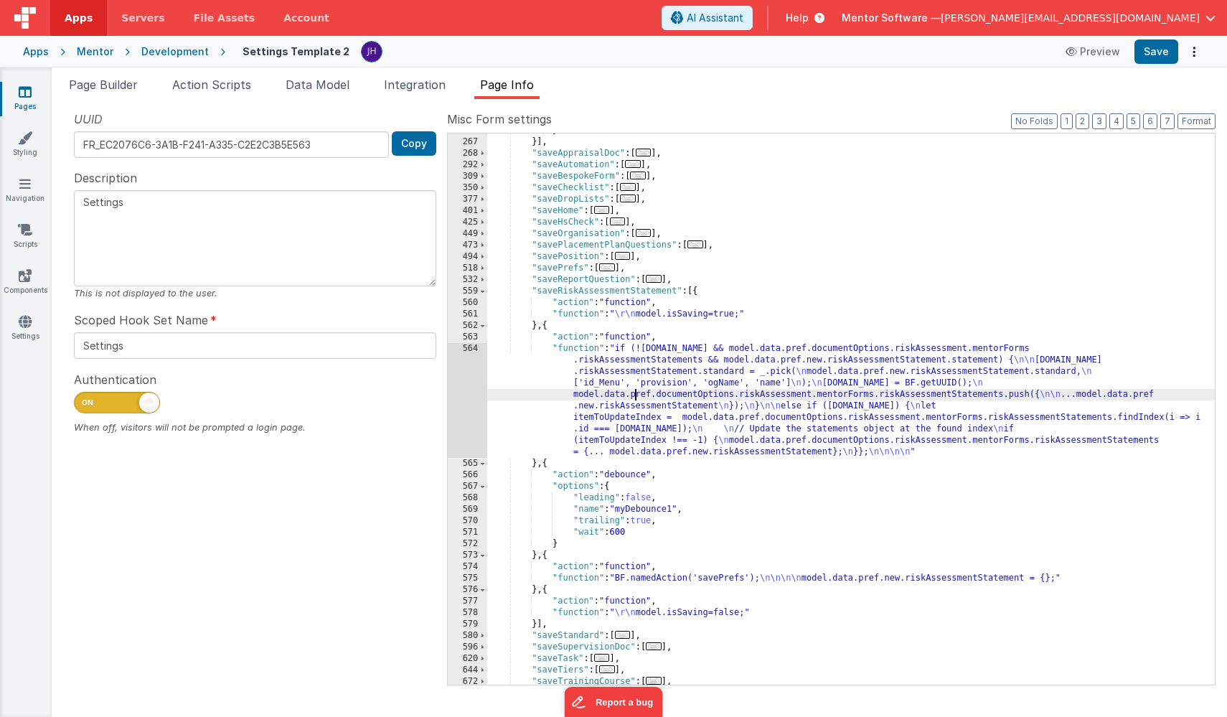
click at [636, 397] on div "} }] , "saveAppraisalDoc" : [ ... ] , "saveAutomation" : [ ... ] , "saveBespoke…" at bounding box center [851, 412] width 728 height 574
click at [463, 377] on div "564" at bounding box center [467, 400] width 39 height 115
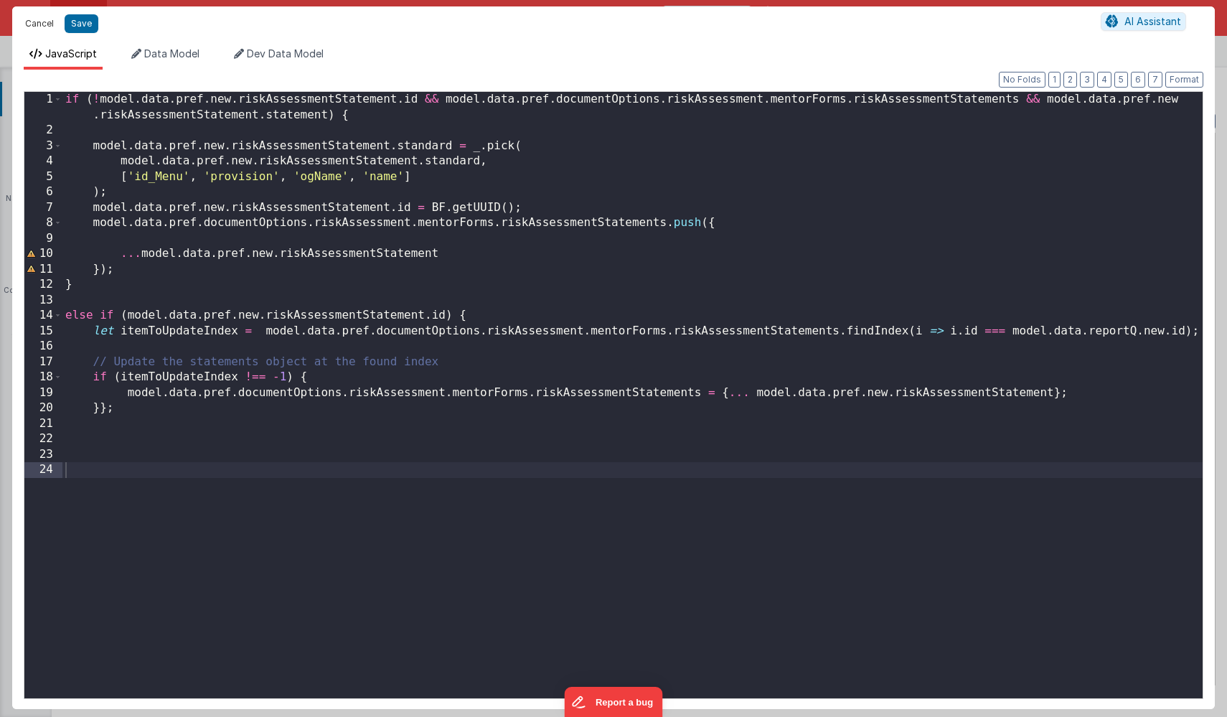
click at [43, 22] on button "Cancel" at bounding box center [39, 24] width 43 height 20
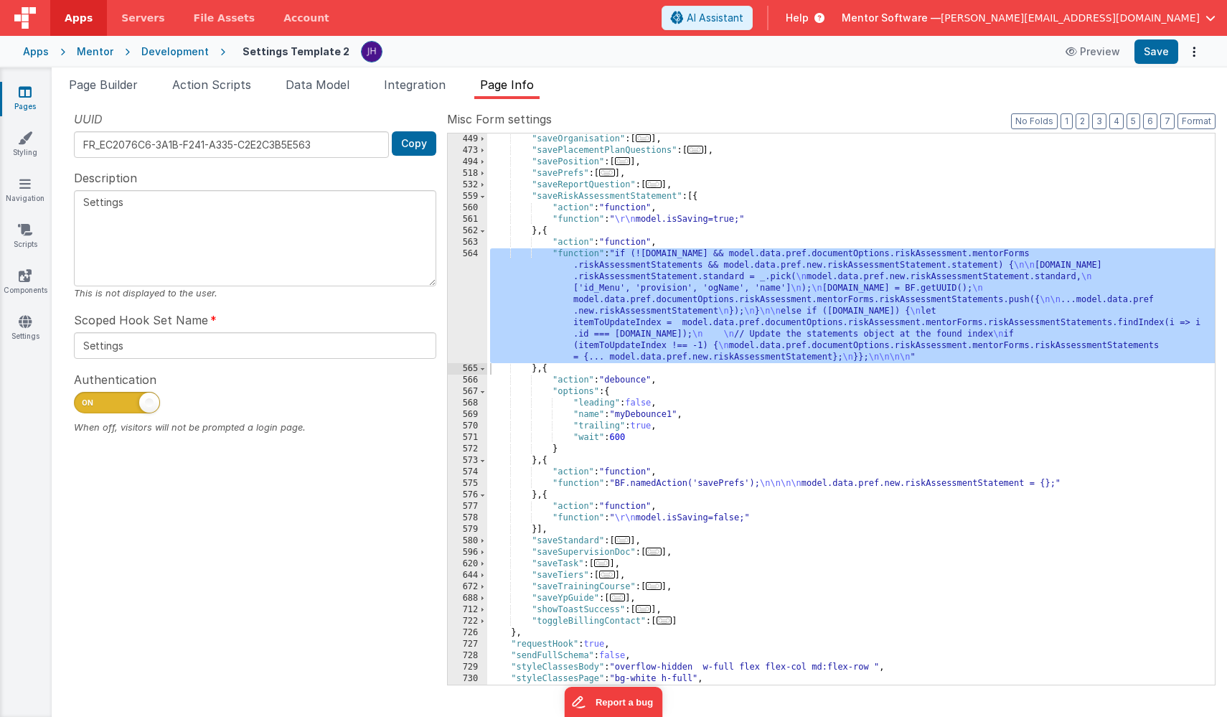
scroll to position [689, 0]
click at [486, 195] on span at bounding box center [483, 196] width 8 height 11
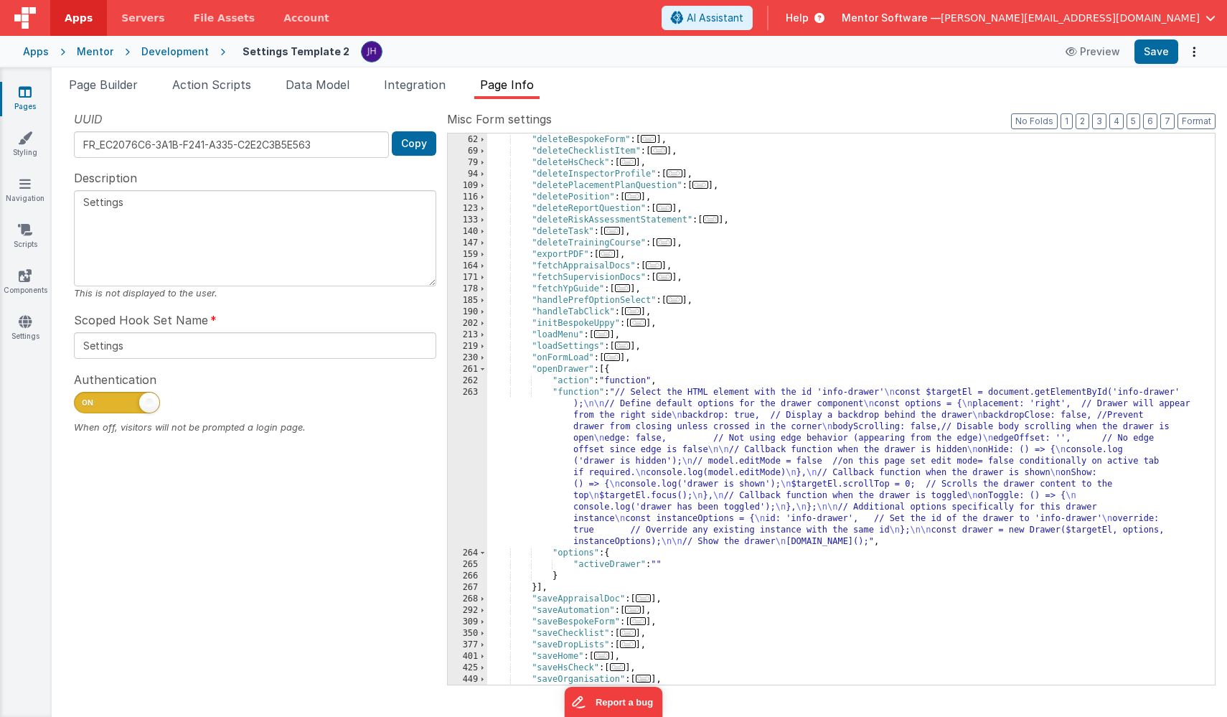
scroll to position [0, 0]
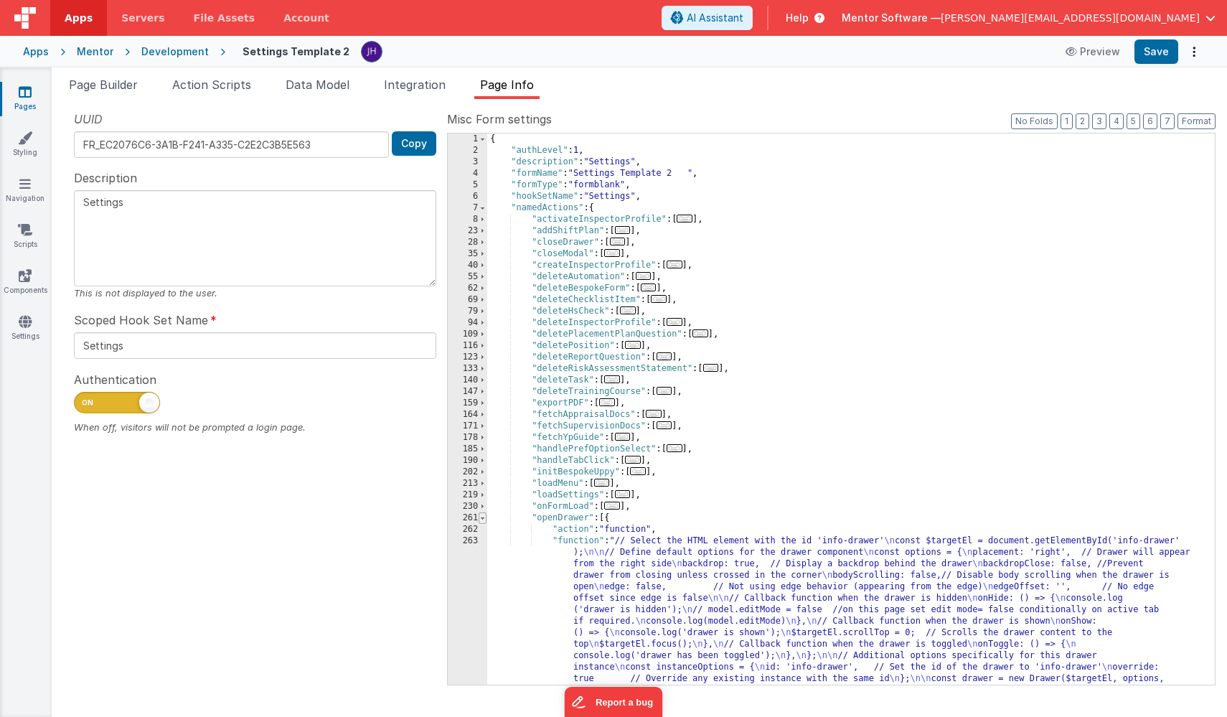
click at [484, 517] on span at bounding box center [483, 517] width 8 height 11
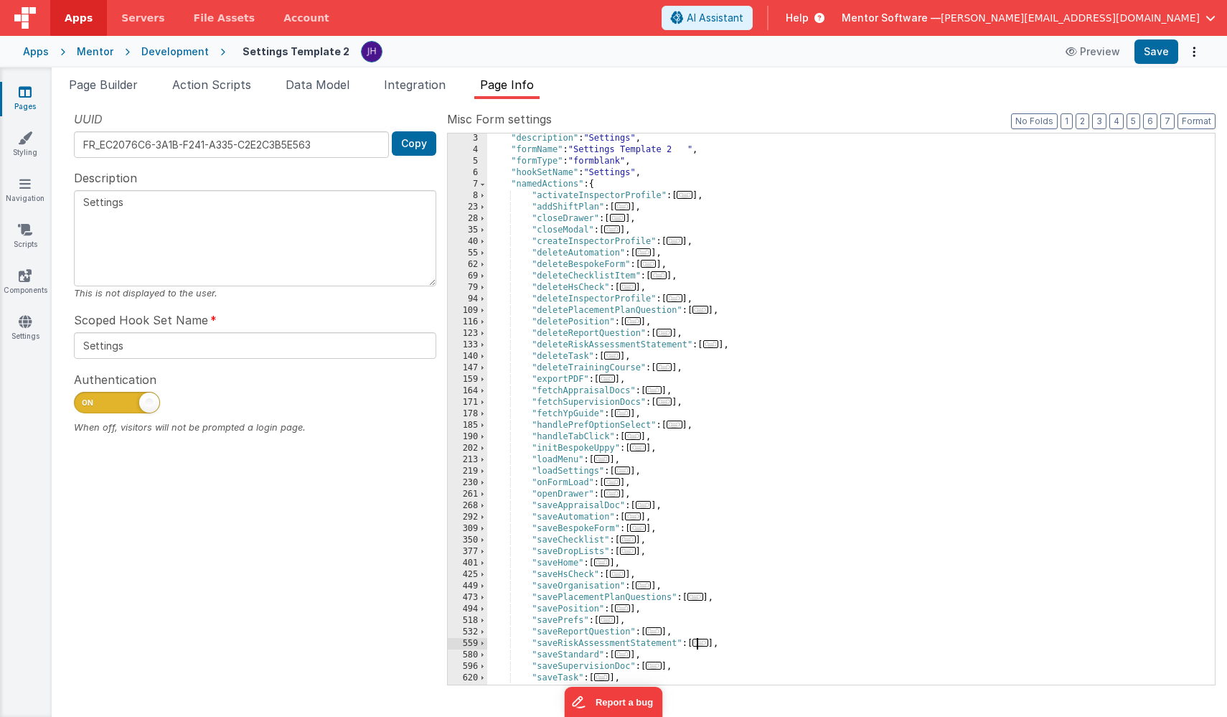
scroll to position [43, 0]
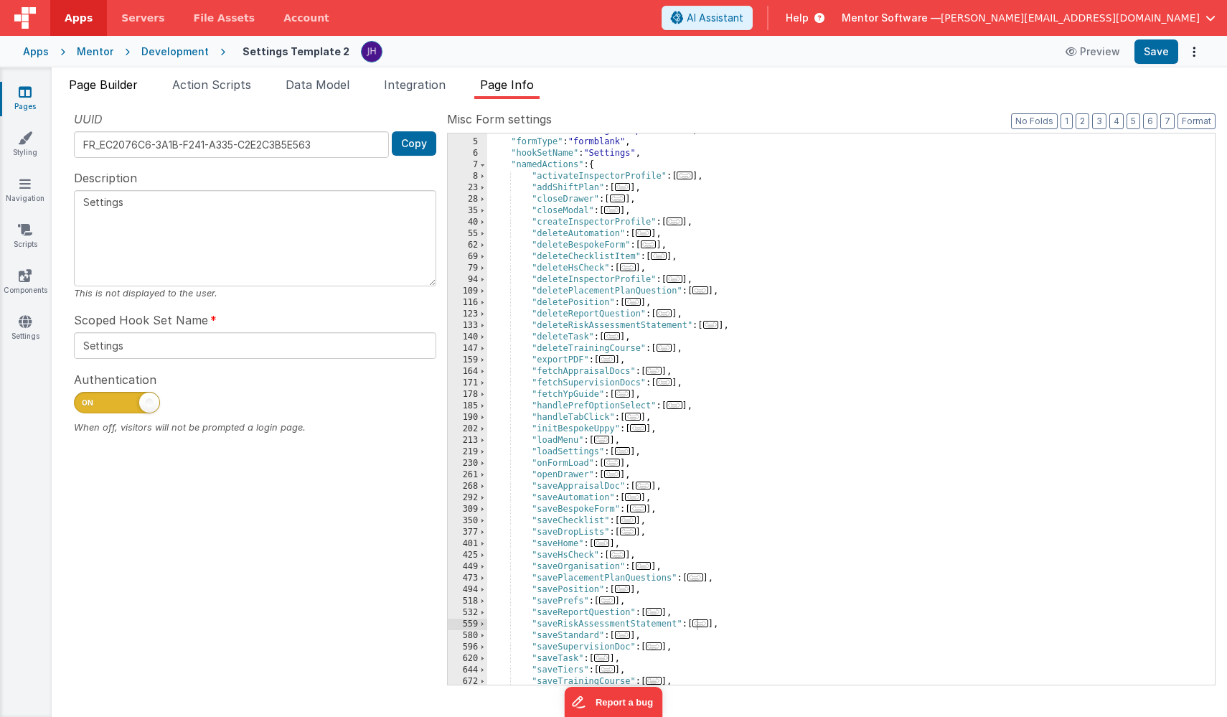
click at [116, 88] on span "Page Builder" at bounding box center [103, 84] width 69 height 14
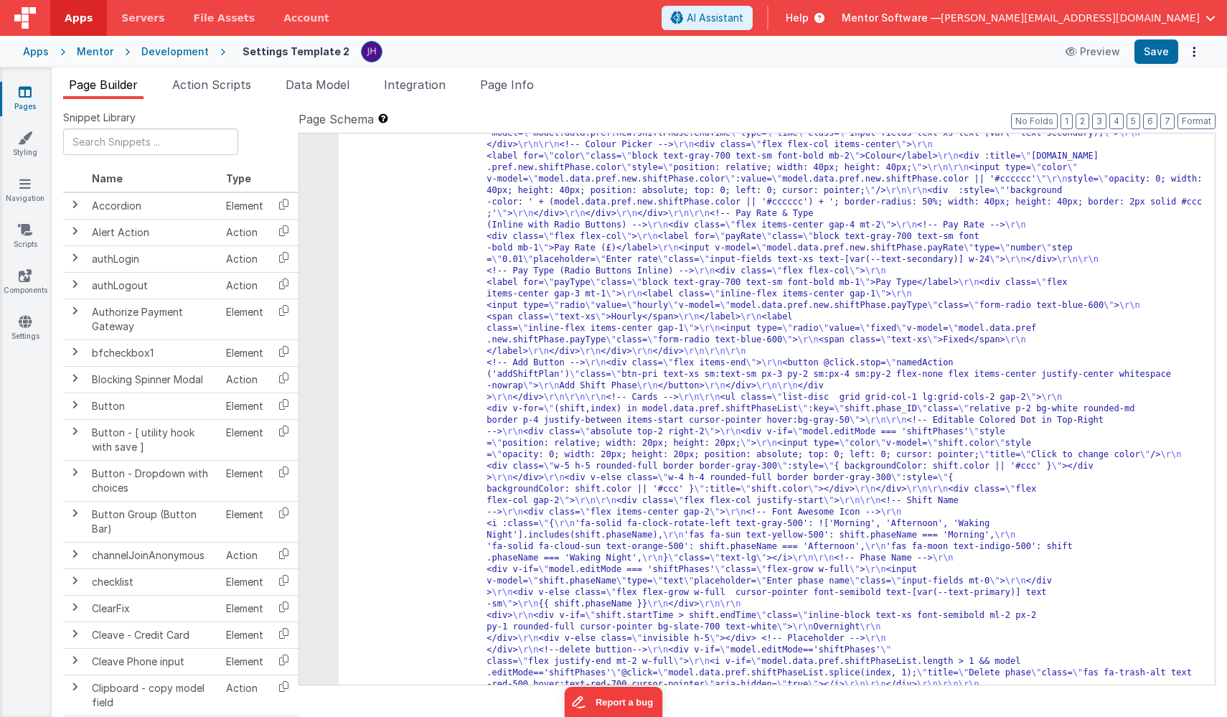
scroll to position [5982, 0]
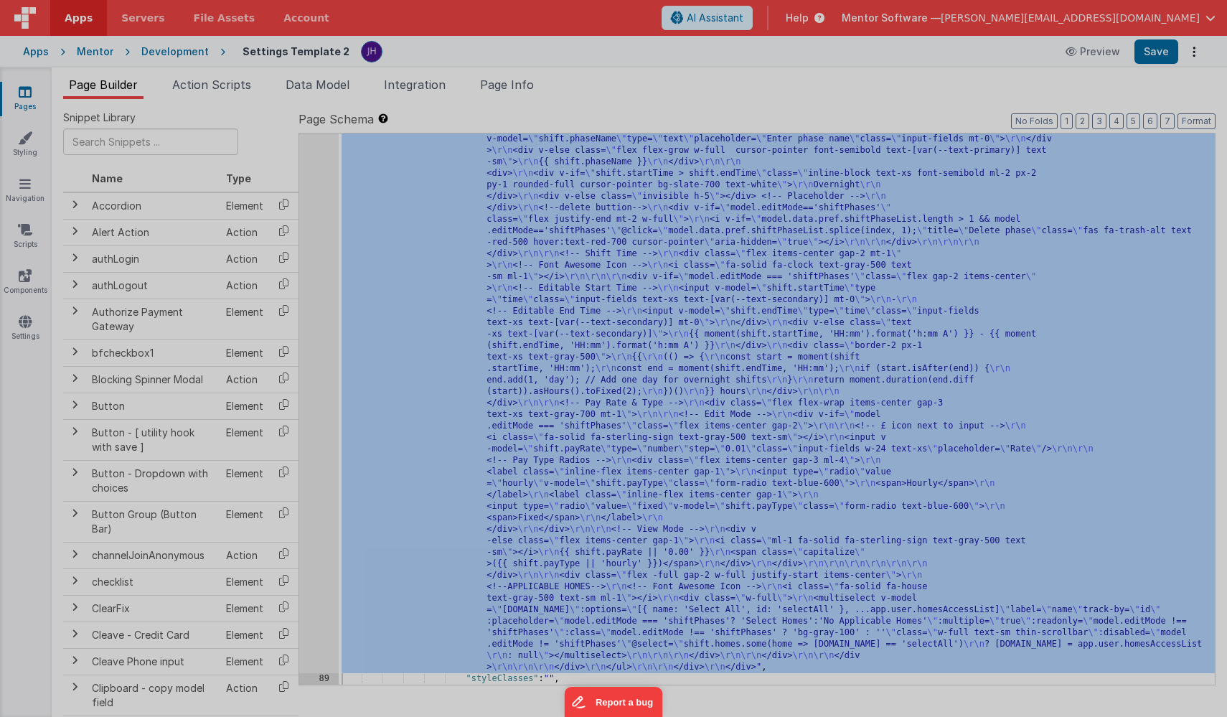
scroll to position [6374, 0]
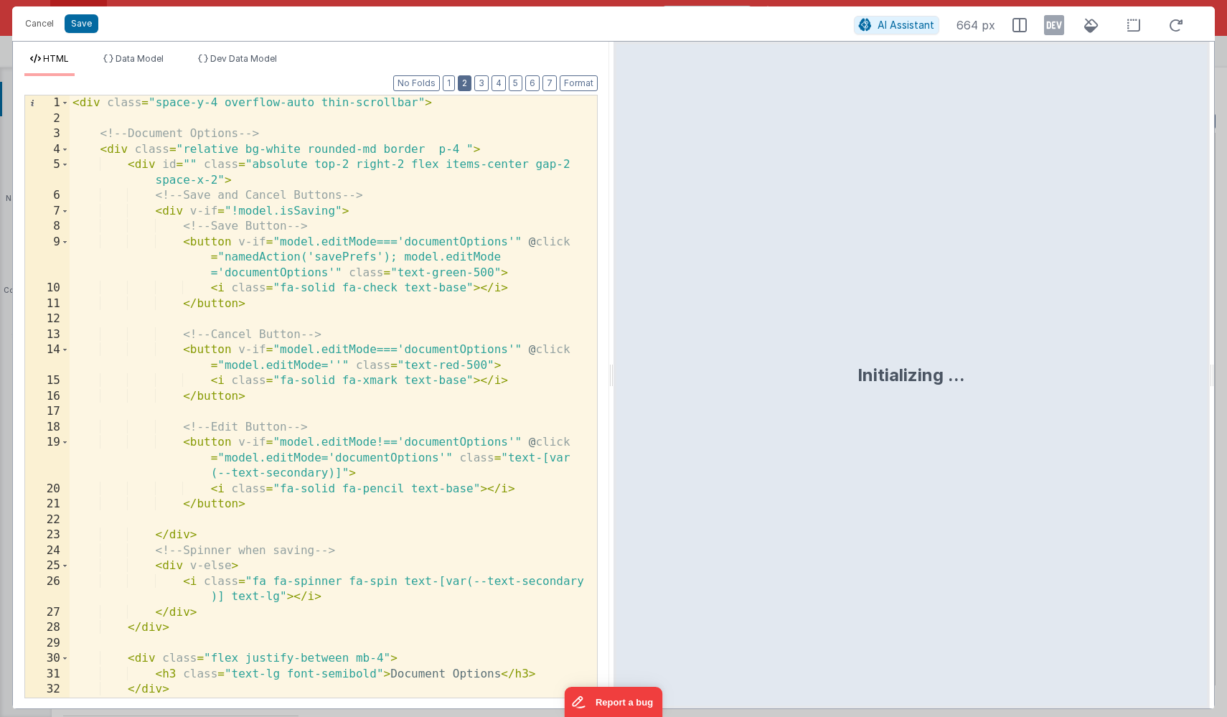
click at [464, 85] on button "2" at bounding box center [465, 83] width 14 height 16
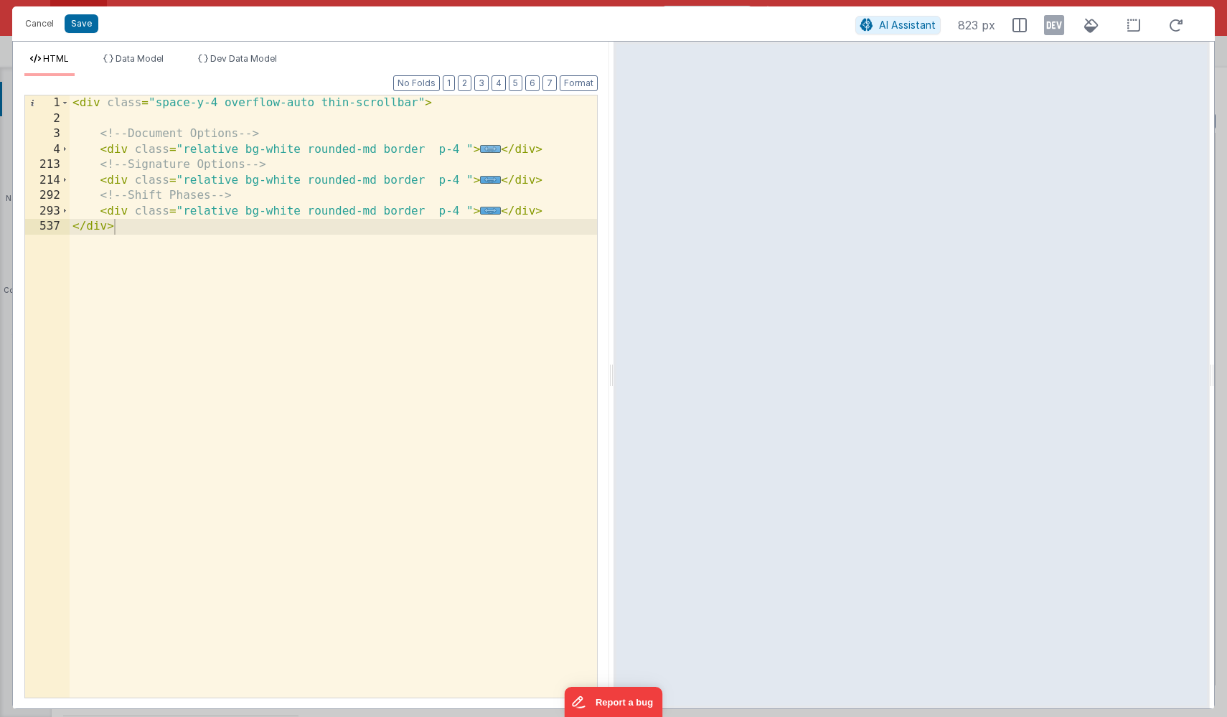
click at [490, 147] on span "..." at bounding box center [490, 149] width 21 height 8
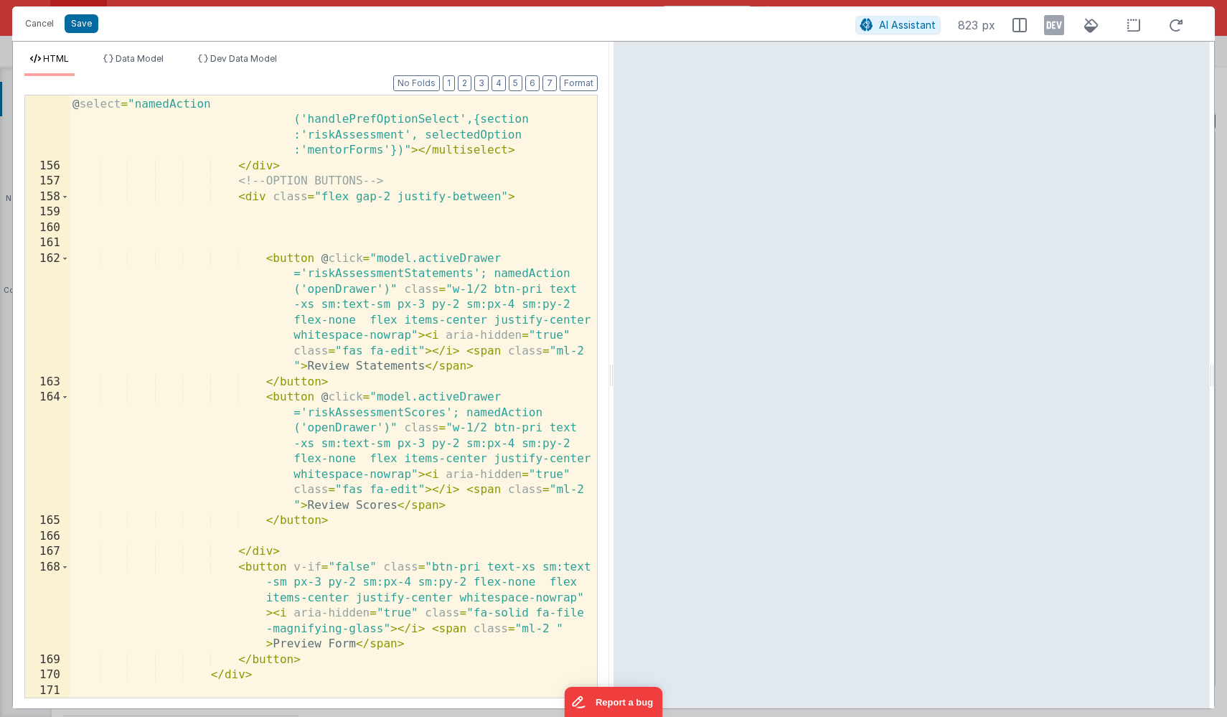
scroll to position [4809, 0]
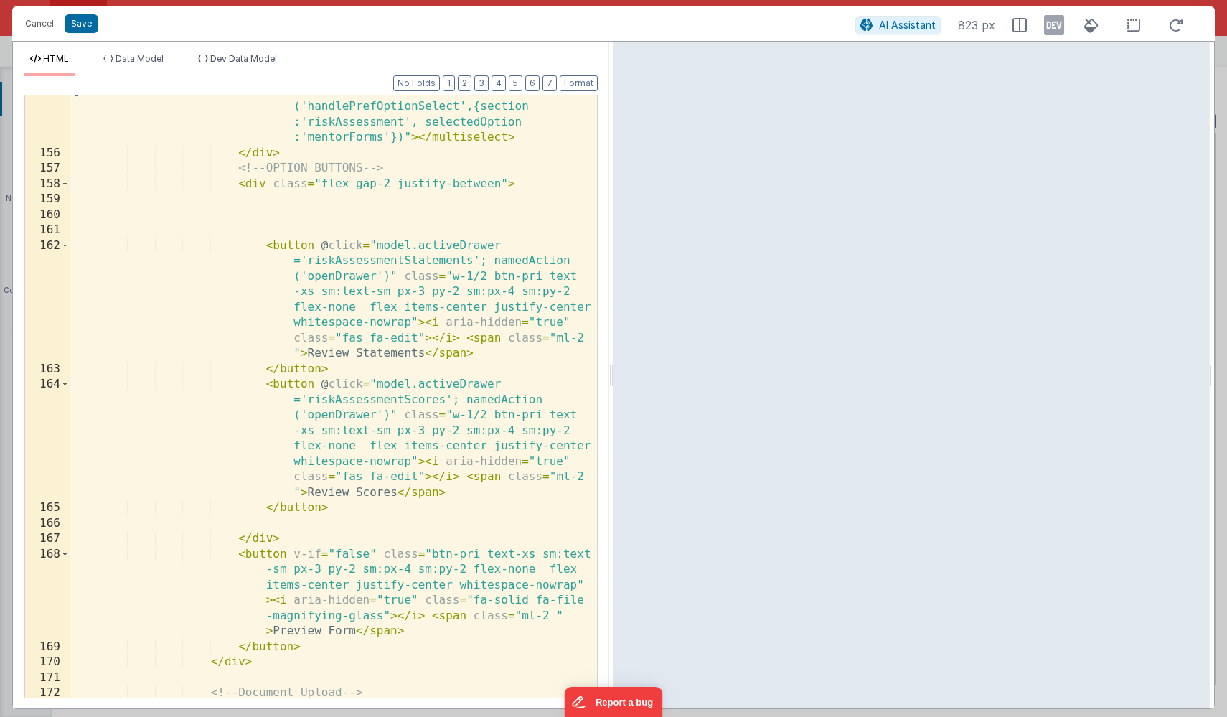
click at [351, 278] on div "< multiselect v-model = "model.data.pref .documentOptions.riskAssessment.mentor…" at bounding box center [333, 330] width 527 height 895
click at [372, 262] on div "< multiselect v-model = "model.data.pref .documentOptions.riskAssessment.mentor…" at bounding box center [333, 330] width 527 height 895
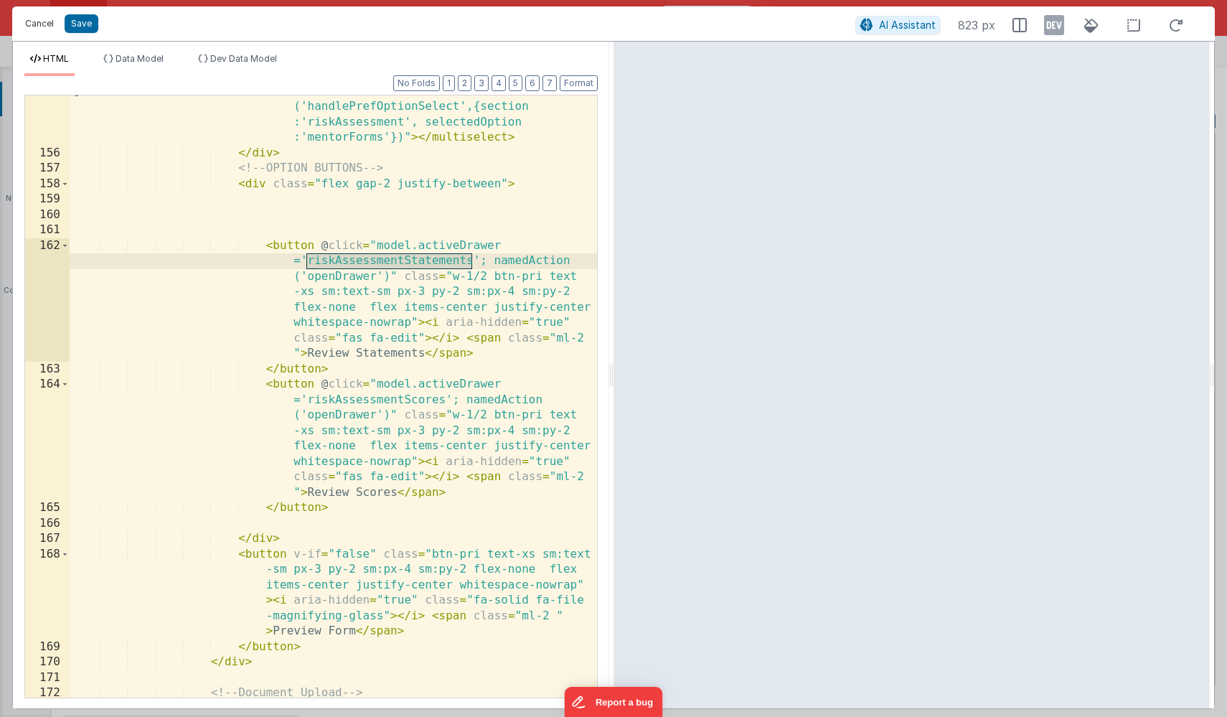
click at [34, 19] on button "Cancel" at bounding box center [39, 24] width 43 height 20
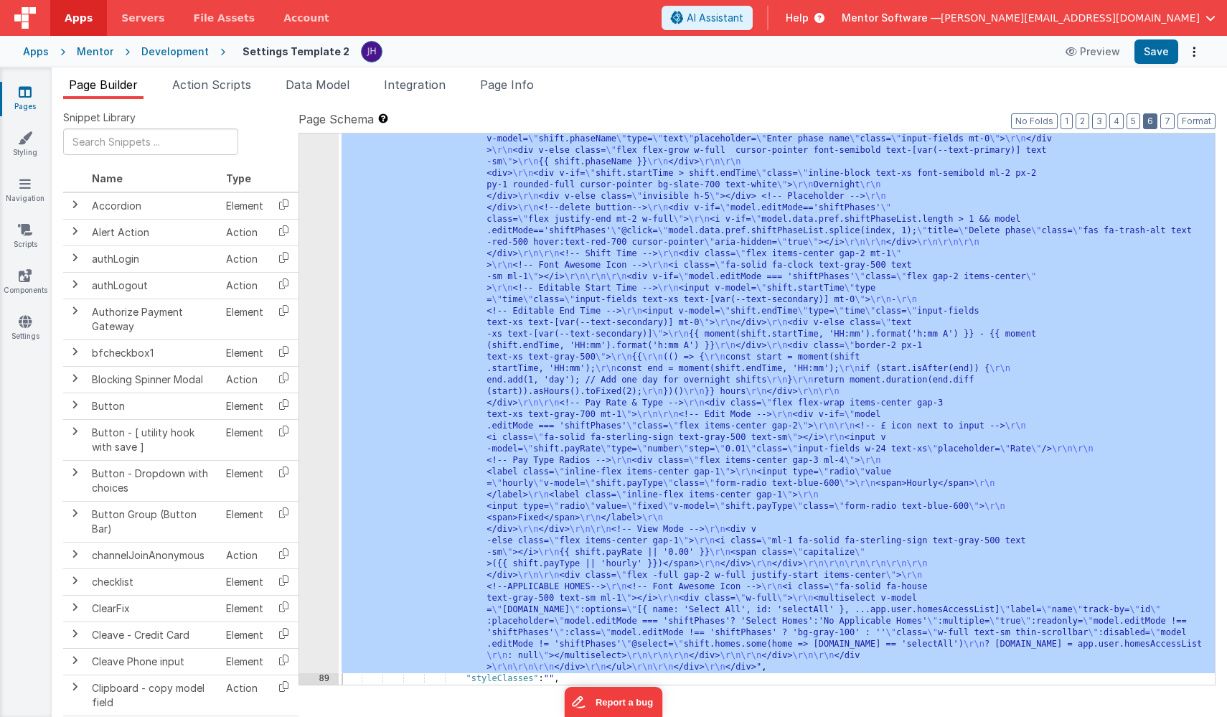
click at [1154, 123] on button "6" at bounding box center [1150, 121] width 14 height 16
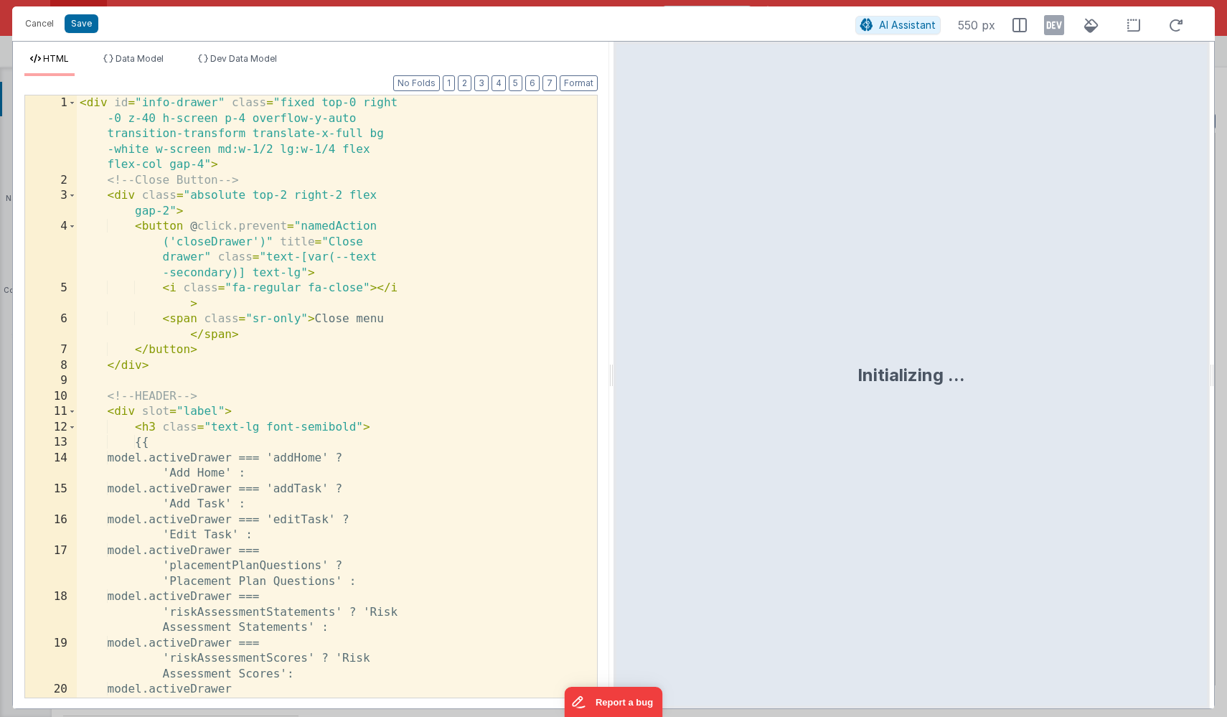
scroll to position [8771, 0]
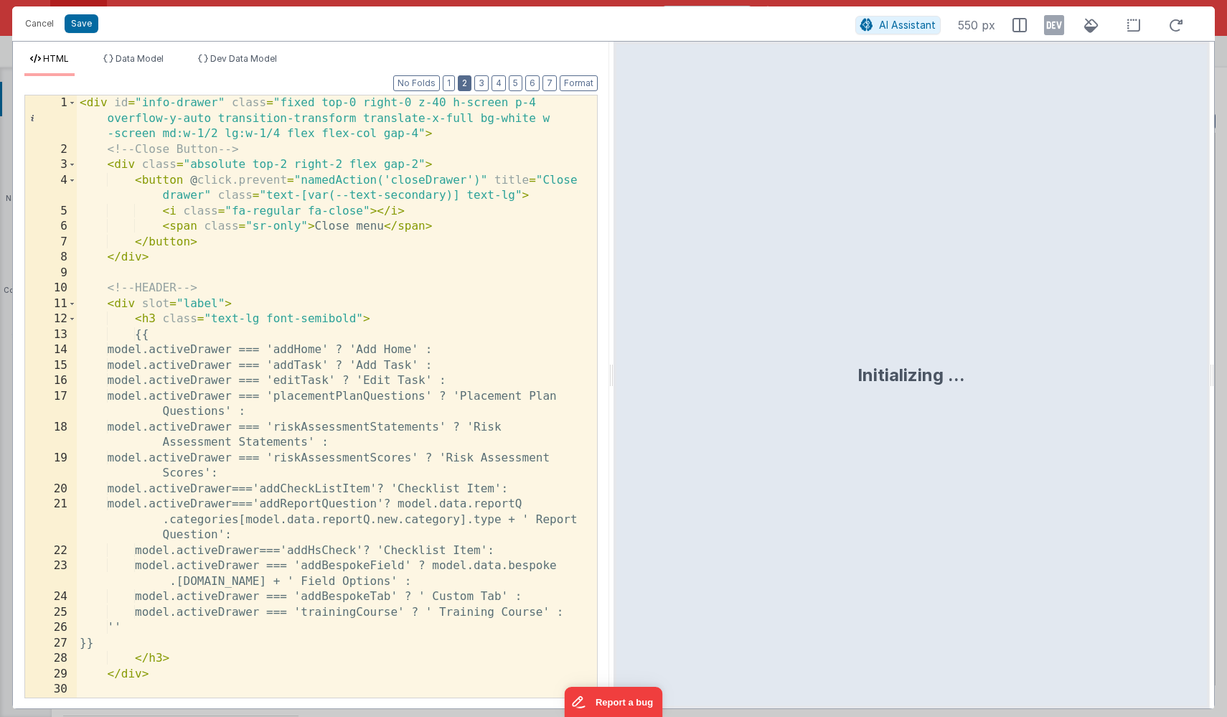
click at [469, 83] on button "2" at bounding box center [465, 83] width 14 height 16
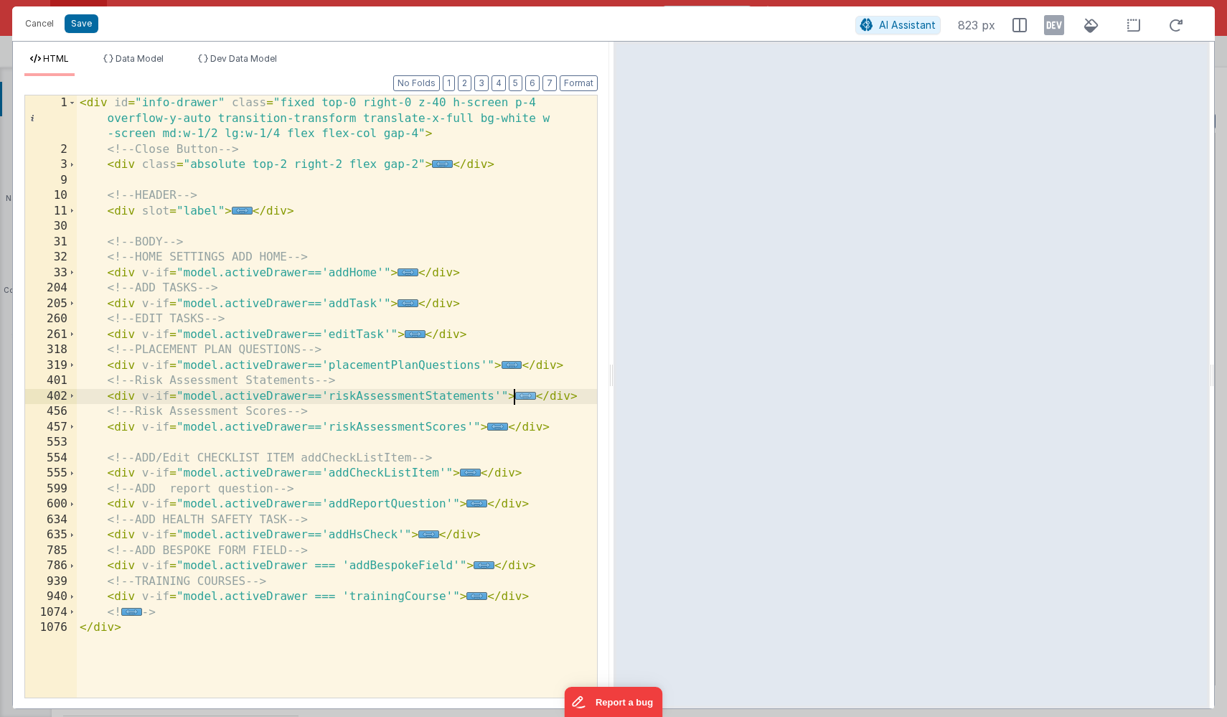
click at [519, 395] on span "..." at bounding box center [525, 396] width 21 height 8
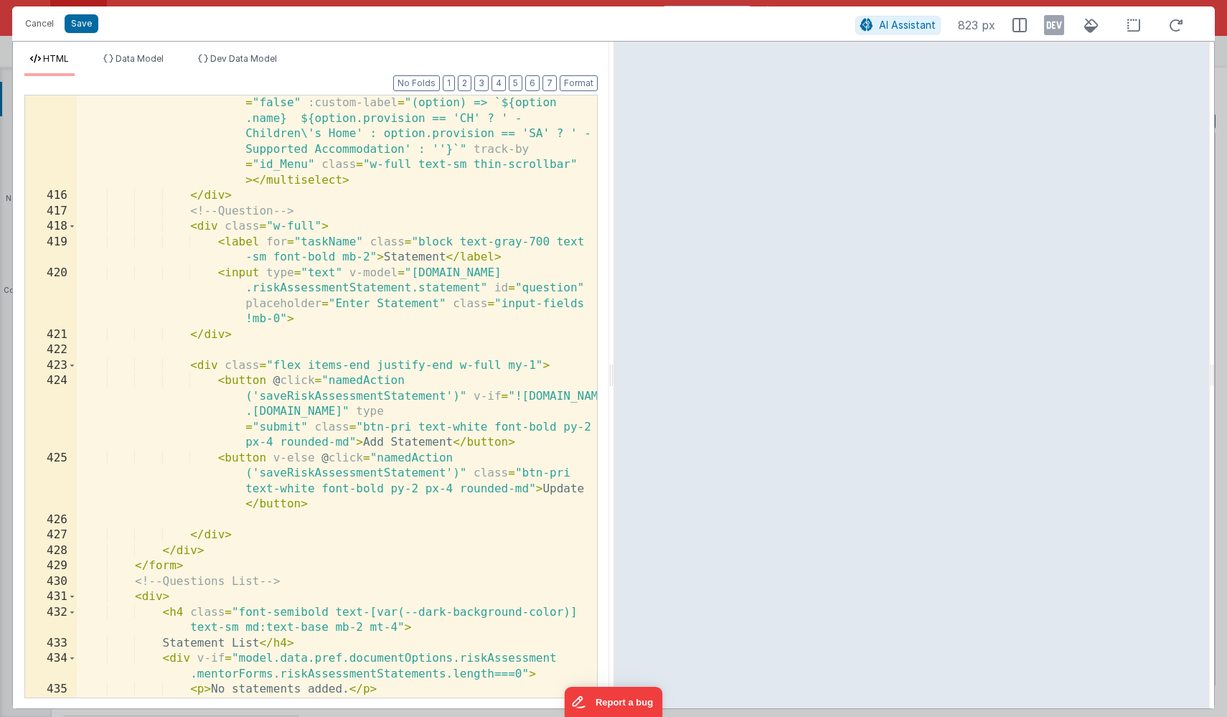
scroll to position [601, 0]
